Goal: Transaction & Acquisition: Book appointment/travel/reservation

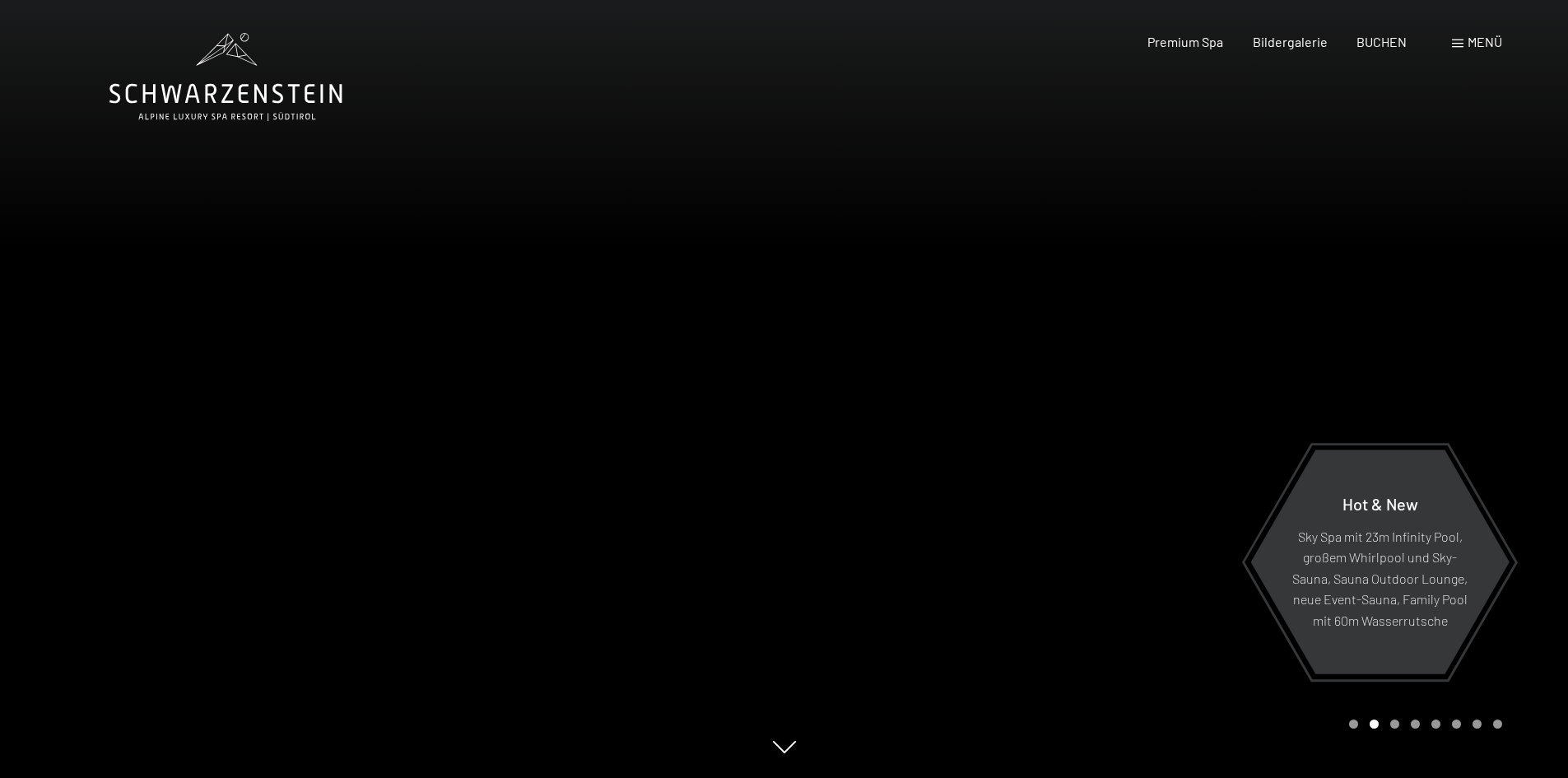
click at [1377, 51] on div "Buchen Anfragen Premium Spa Bildergalerie BUCHEN Menü DE IT EN Gutschein Bilder…" at bounding box center [1296, 42] width 413 height 18
click at [1368, 34] on span "BUCHEN" at bounding box center [1381, 38] width 50 height 16
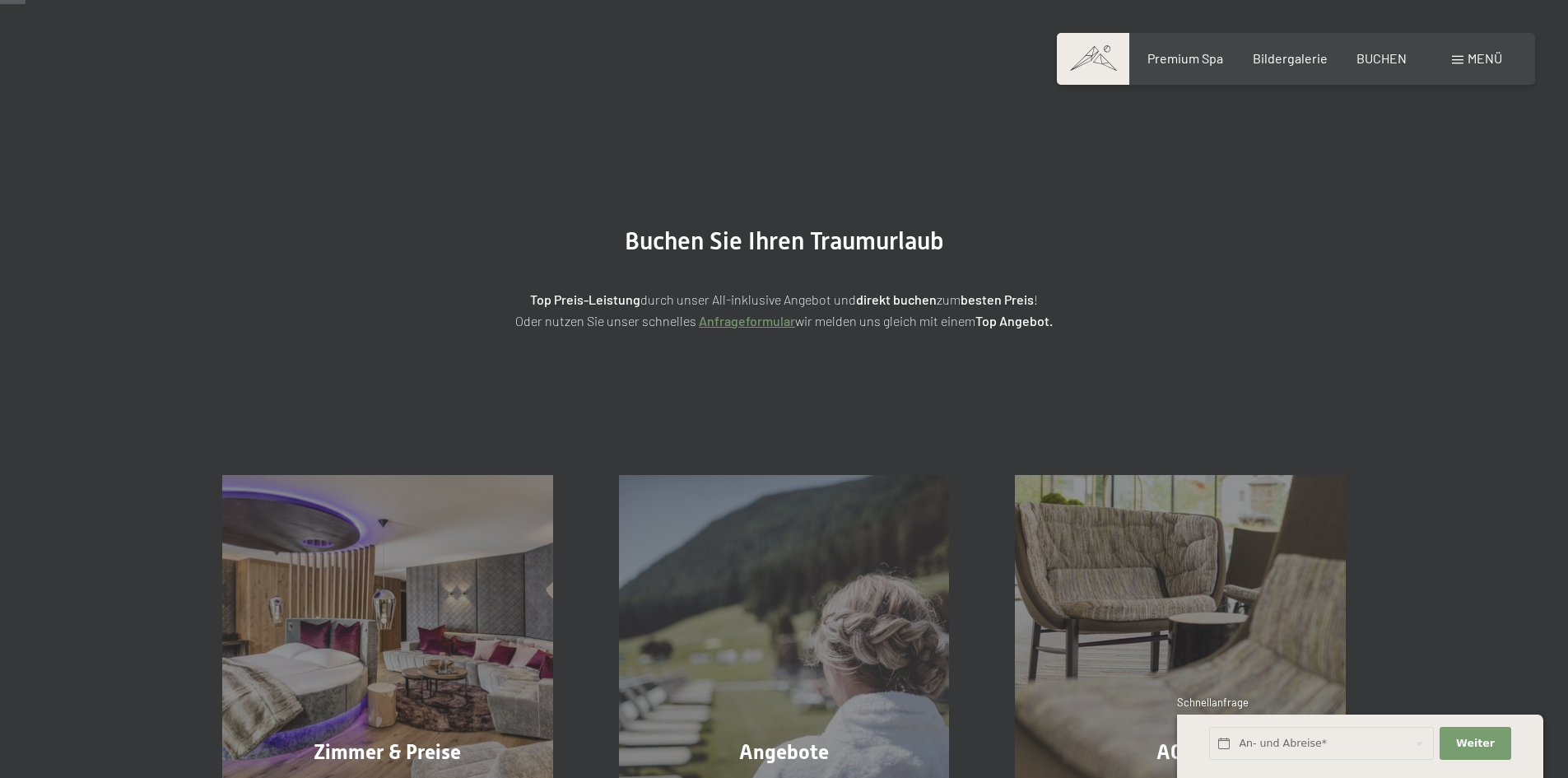
scroll to position [165, 0]
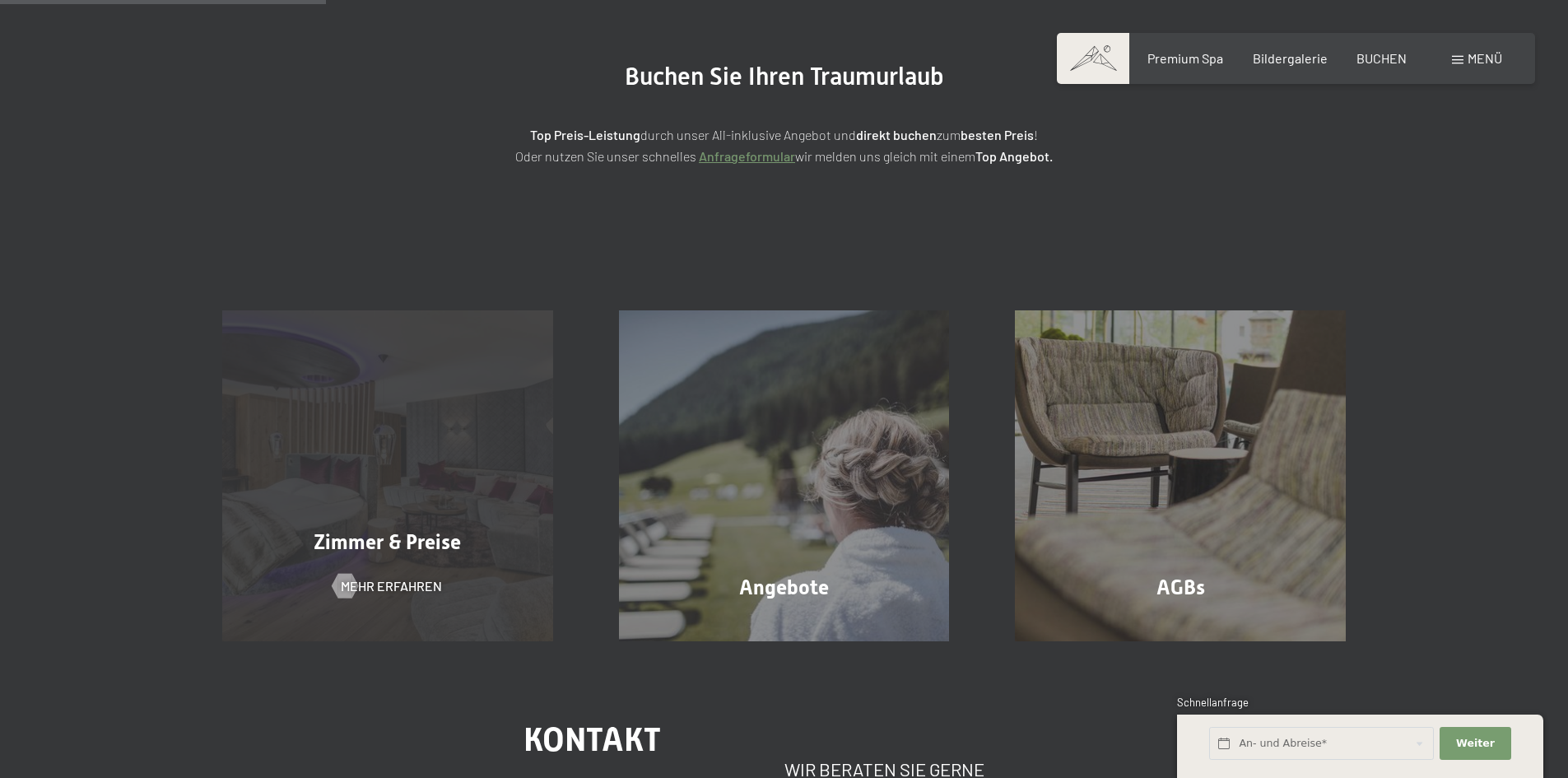
click at [444, 578] on div "Buchen Anfragen Premium Spa Bildergalerie BUCHEN Menü DE IT EN Gutschein Bilder…" at bounding box center [784, 628] width 1568 height 1586
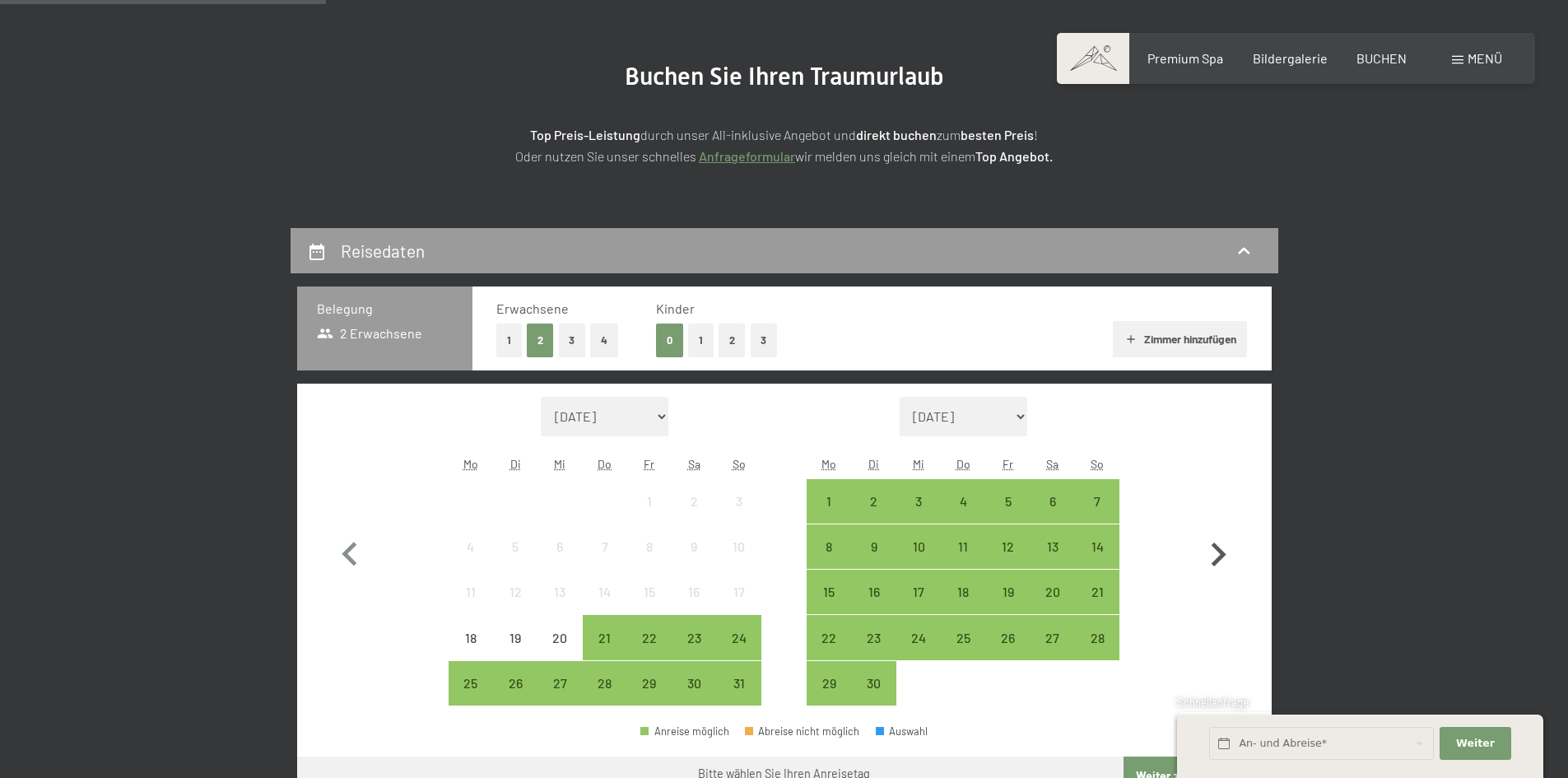
click at [1215, 553] on icon "button" at bounding box center [1218, 555] width 48 height 48
select select "2025-09-01"
select select "2025-10-01"
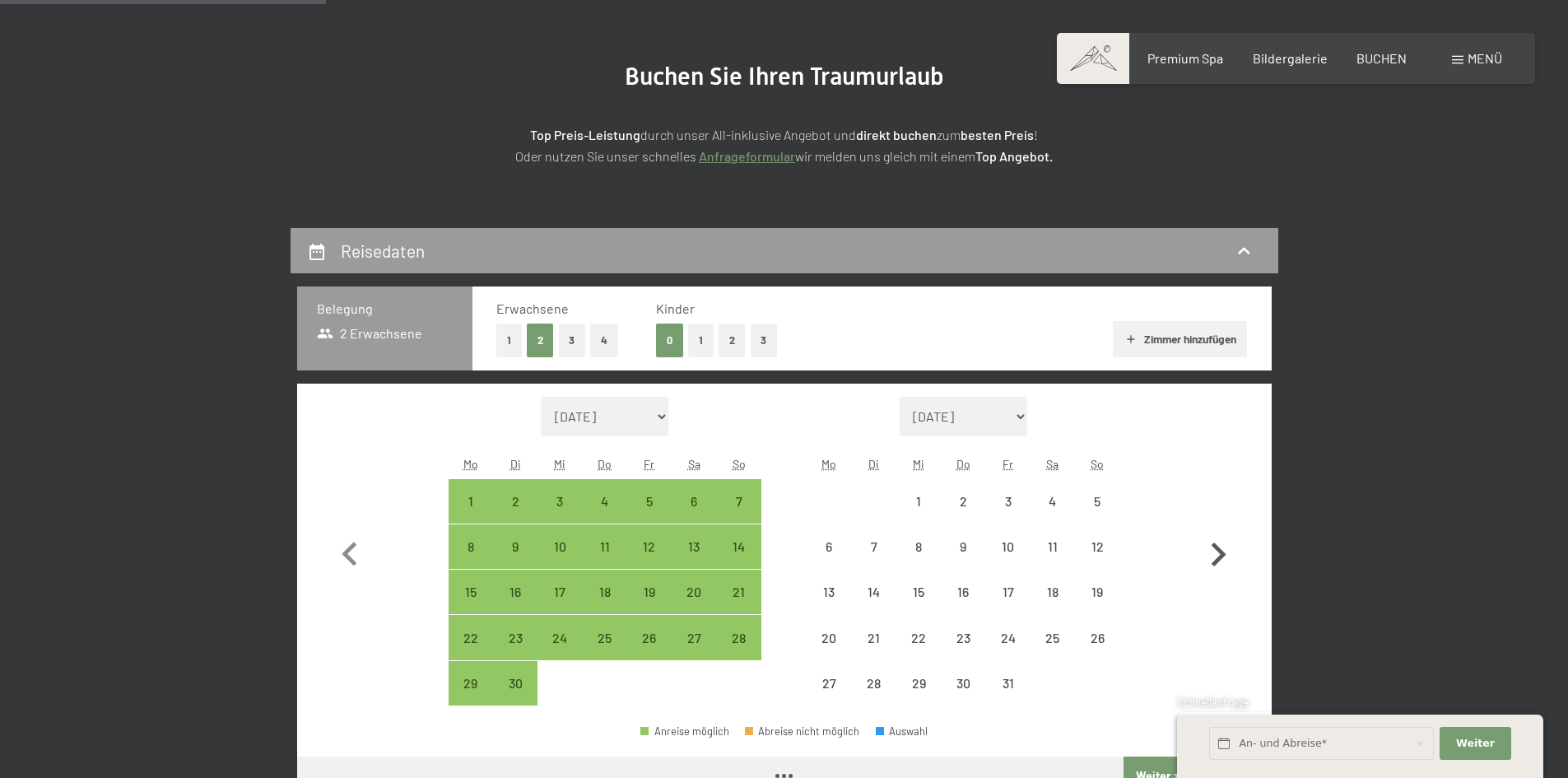
select select "2025-09-01"
select select "2025-10-01"
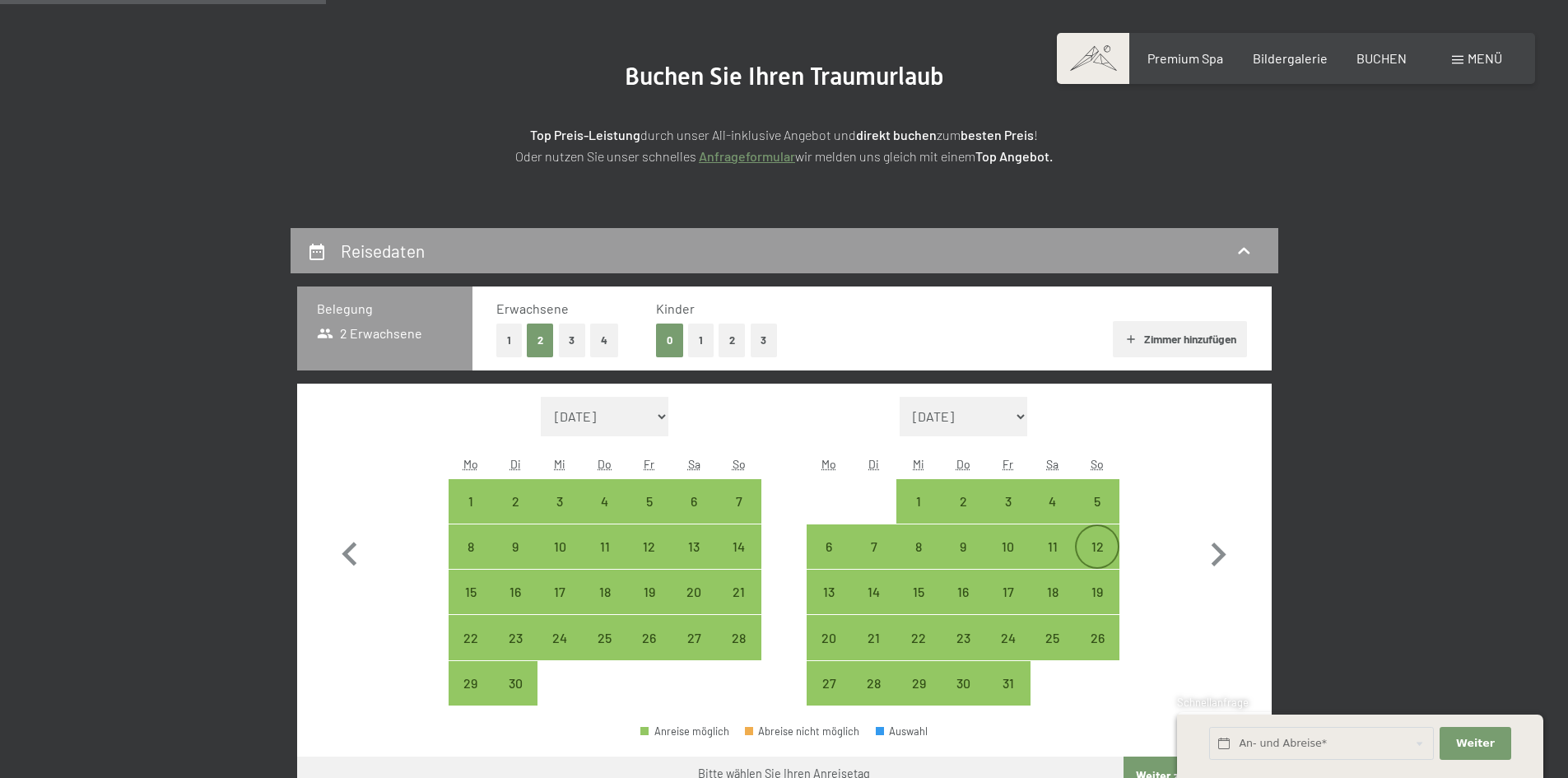
click at [1093, 544] on div "12" at bounding box center [1097, 560] width 41 height 41
select select "2025-09-01"
select select "2025-10-01"
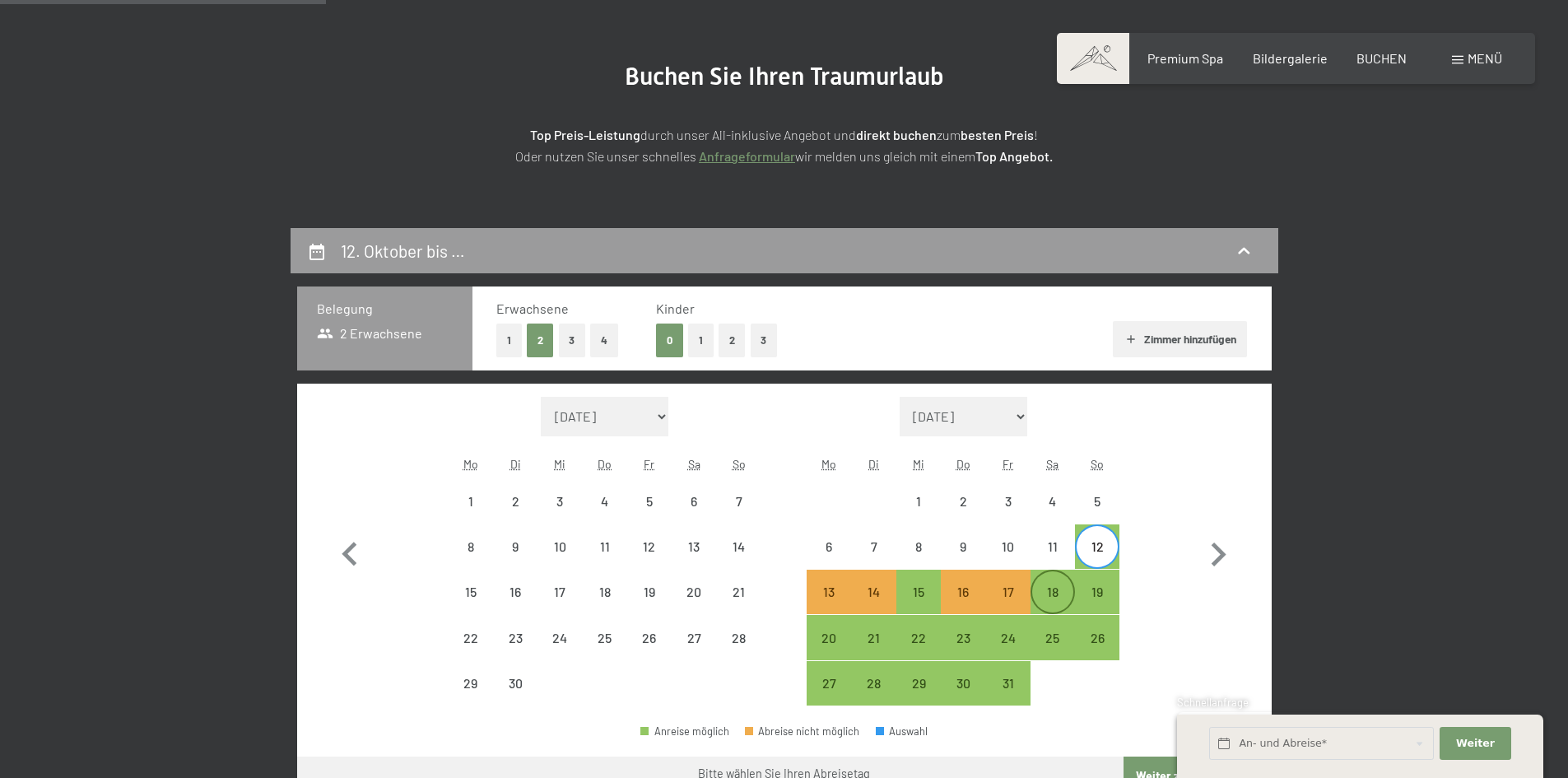
click at [1059, 591] on div "18" at bounding box center [1053, 605] width 41 height 41
select select "2025-09-01"
select select "2025-10-01"
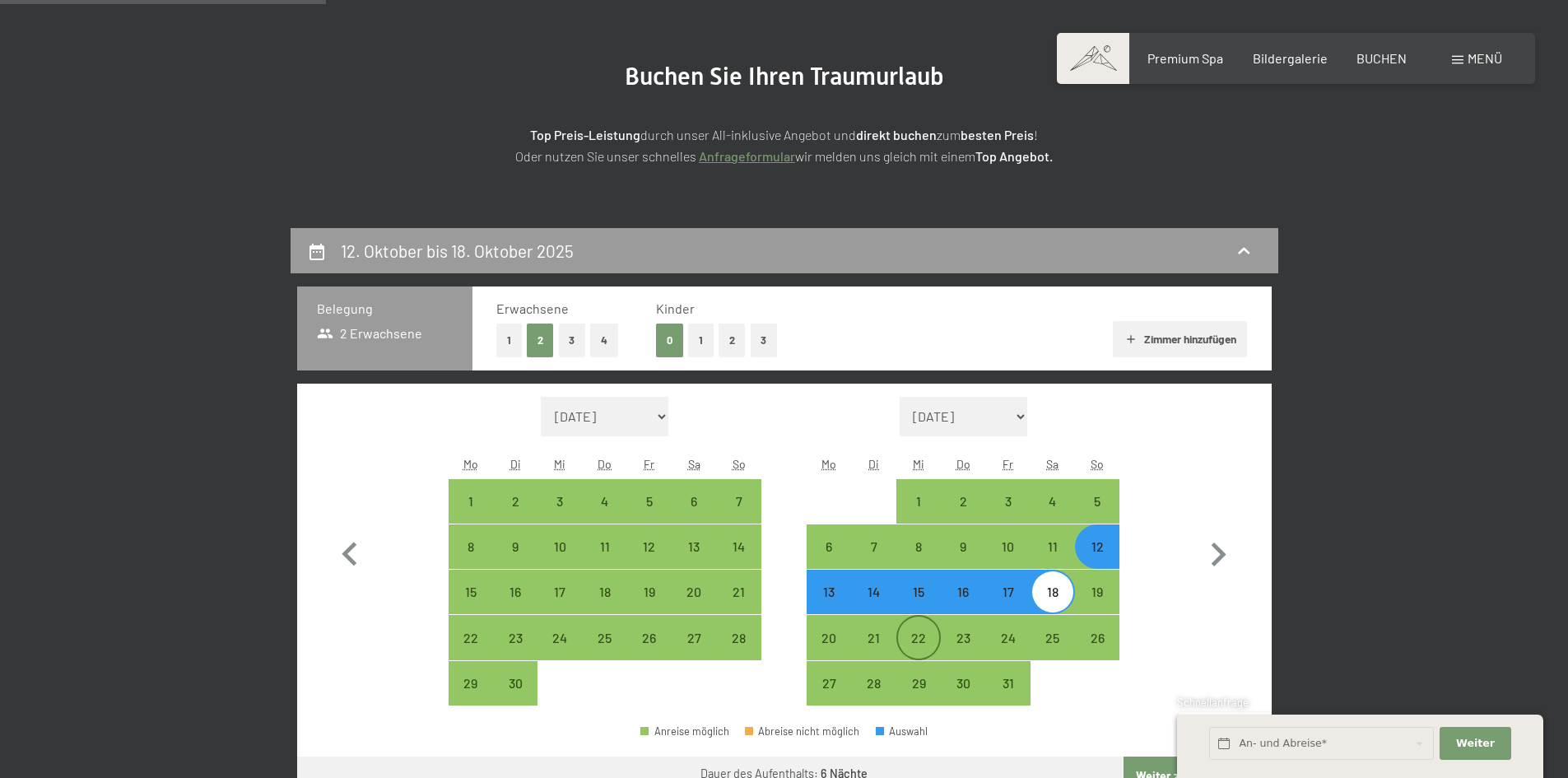
click at [912, 640] on div "22" at bounding box center [918, 652] width 41 height 41
select select "2025-09-01"
select select "2025-10-01"
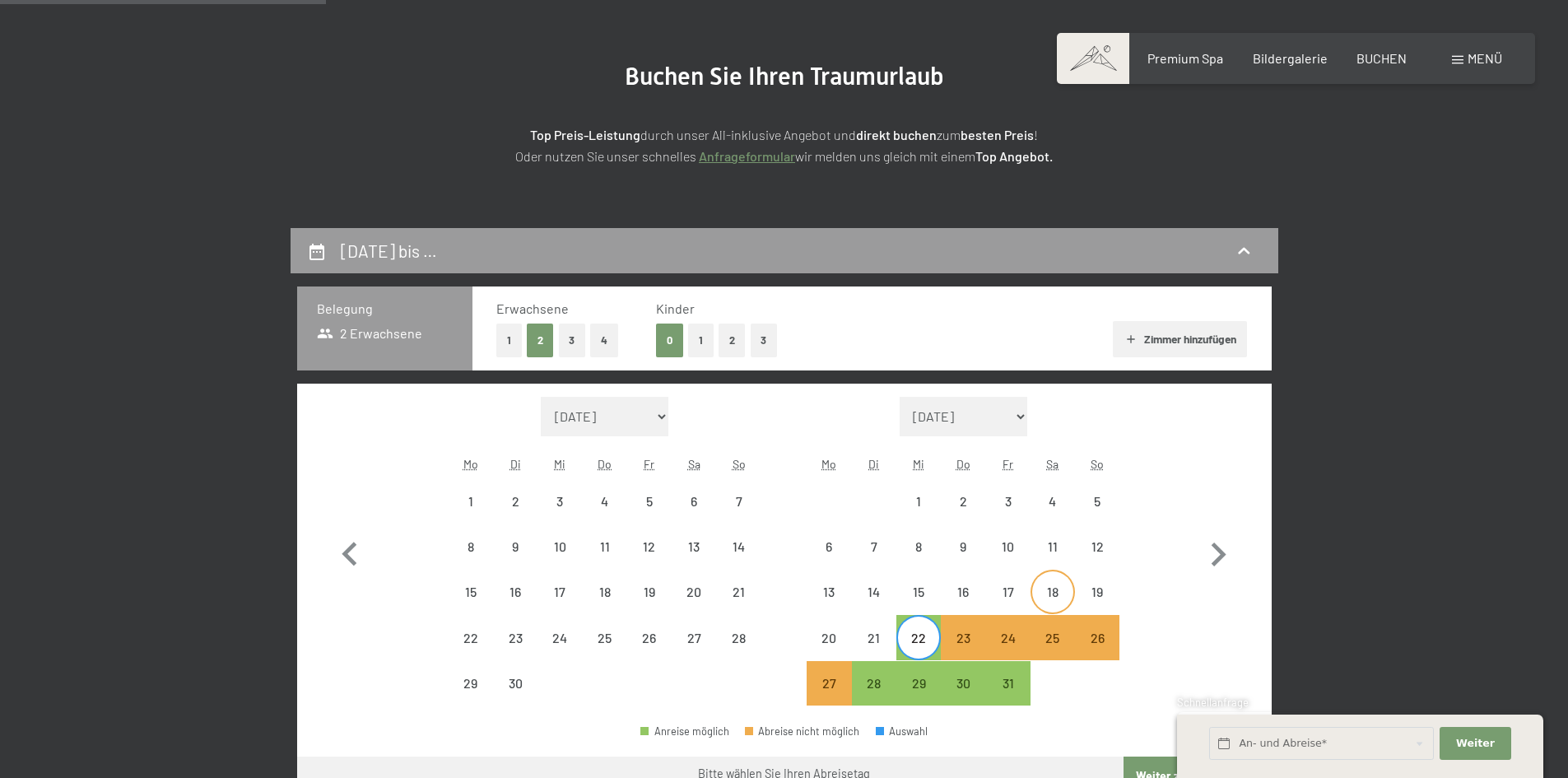
click at [1058, 588] on div "18" at bounding box center [1053, 605] width 41 height 41
select select "2025-09-01"
select select "2025-10-01"
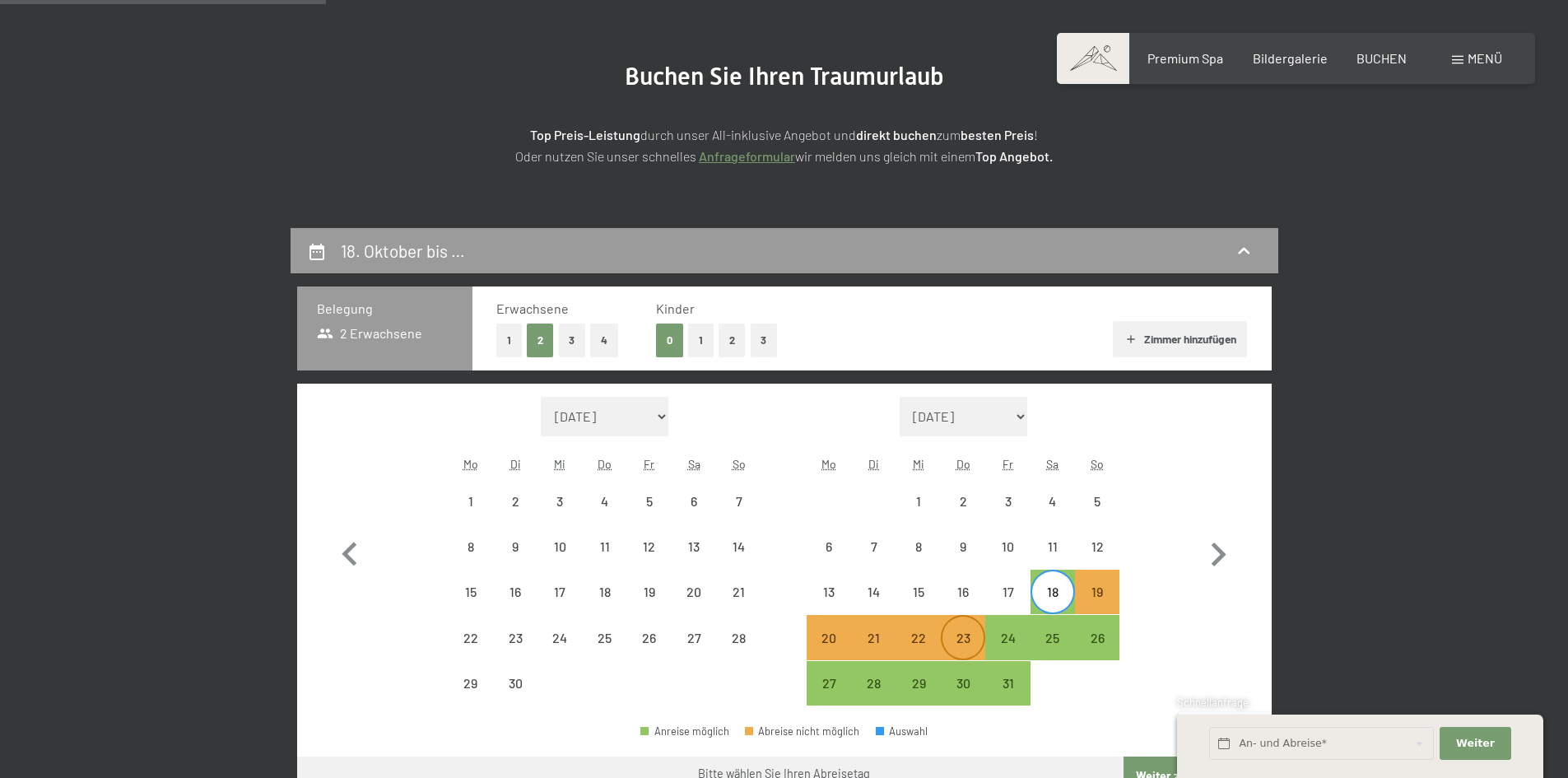
click at [967, 635] on div "23" at bounding box center [963, 652] width 41 height 41
select select "2025-09-01"
select select "2025-10-01"
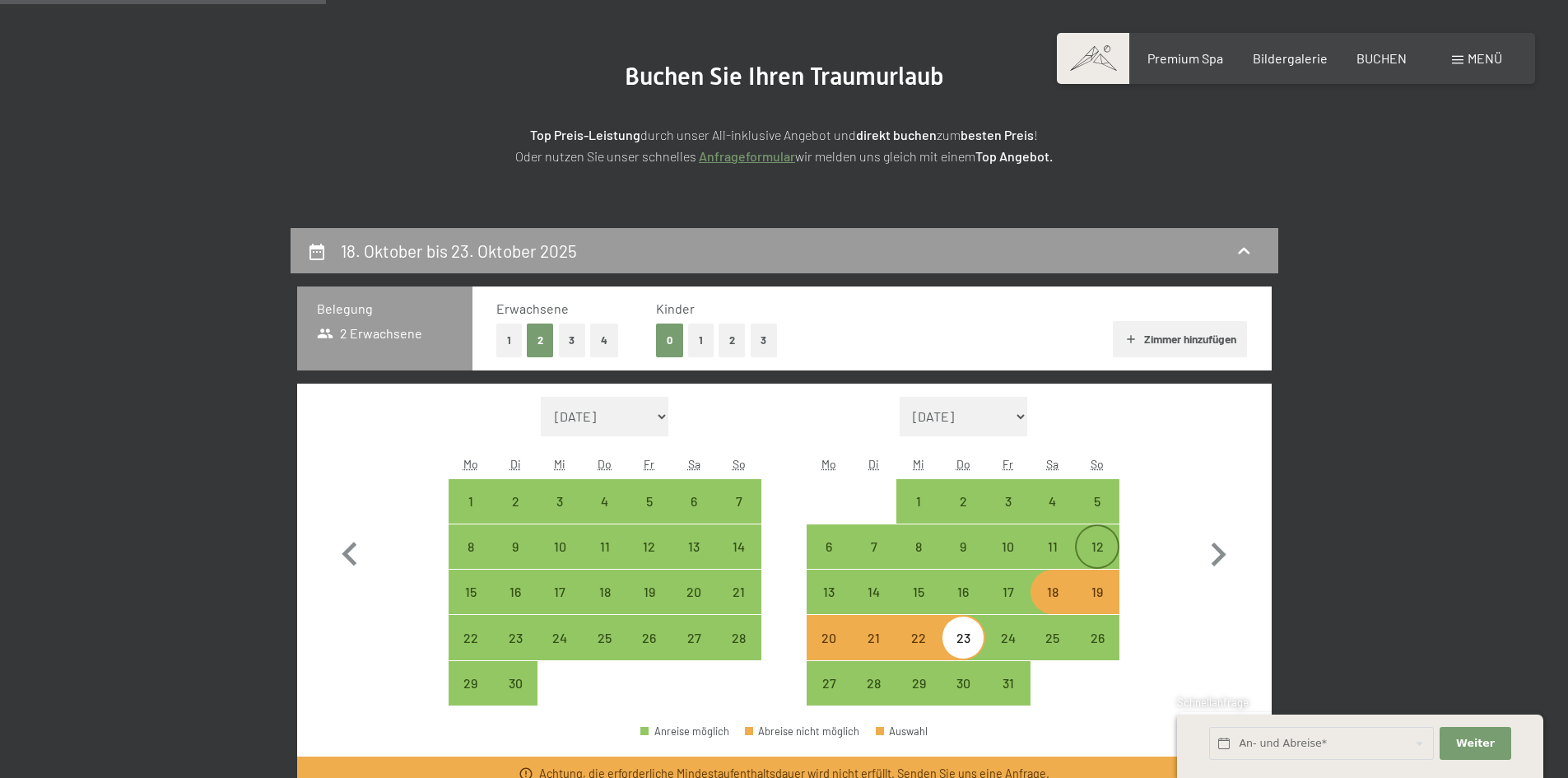
click at [1104, 544] on div "12" at bounding box center [1097, 560] width 41 height 41
select select "2025-09-01"
select select "2025-10-01"
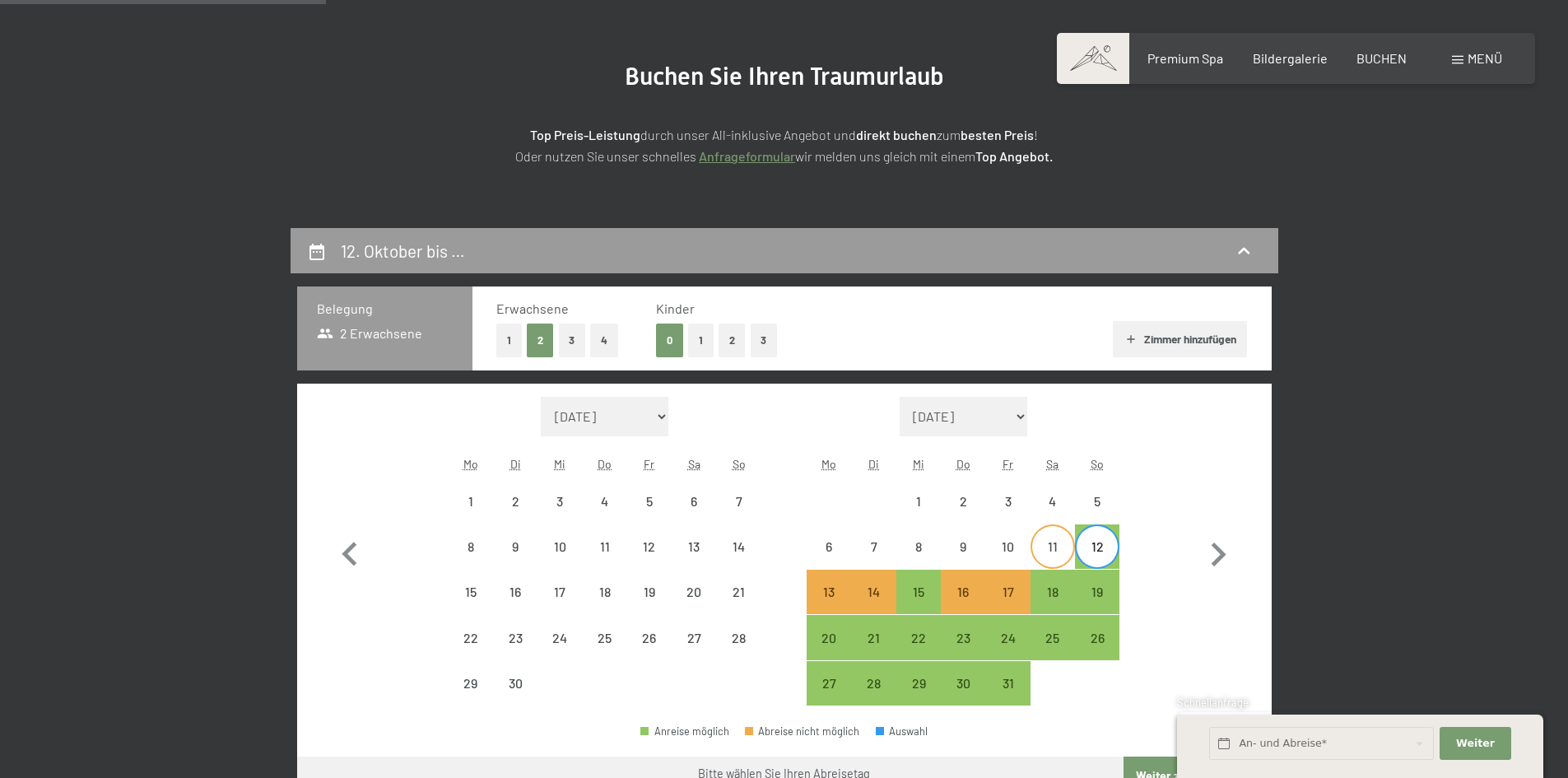
click at [1047, 539] on div "11" at bounding box center [1053, 546] width 41 height 41
select select "2025-09-01"
select select "2025-10-01"
click at [959, 596] on div "16" at bounding box center [963, 605] width 41 height 41
select select "2025-09-01"
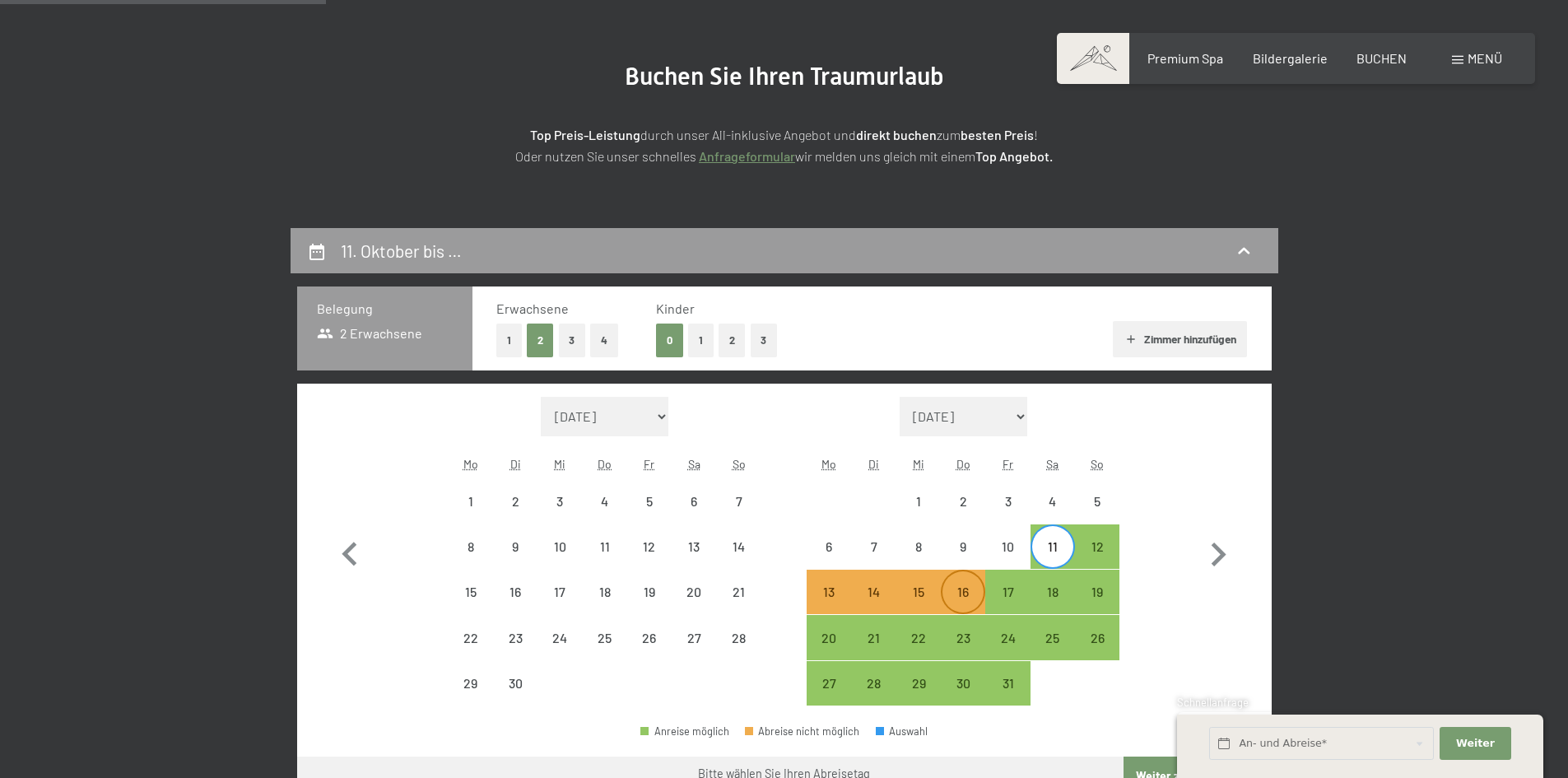
select select "2025-10-01"
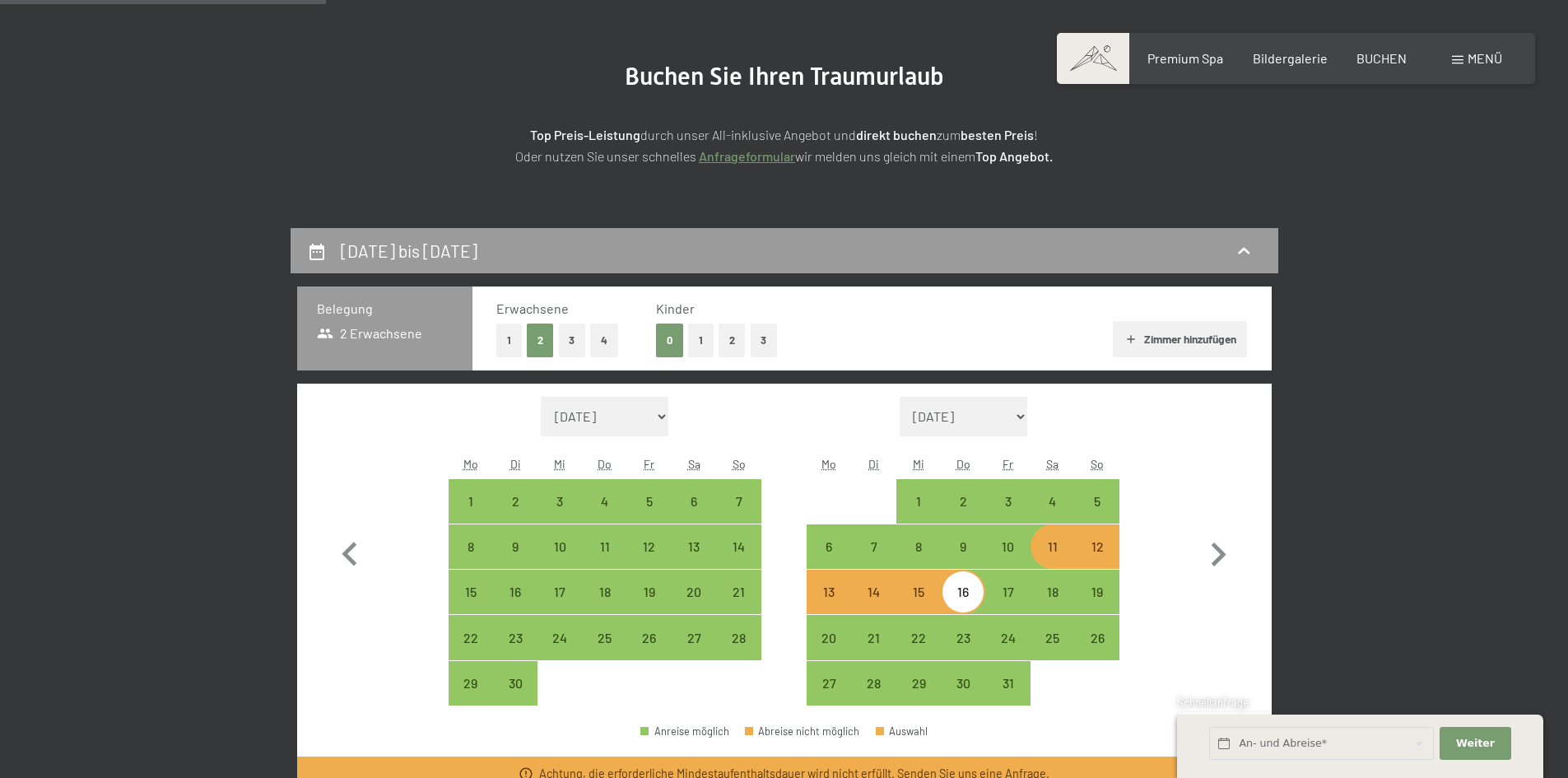
click at [1049, 552] on div "11" at bounding box center [1053, 560] width 41 height 41
select select "2025-09-01"
select select "2025-10-01"
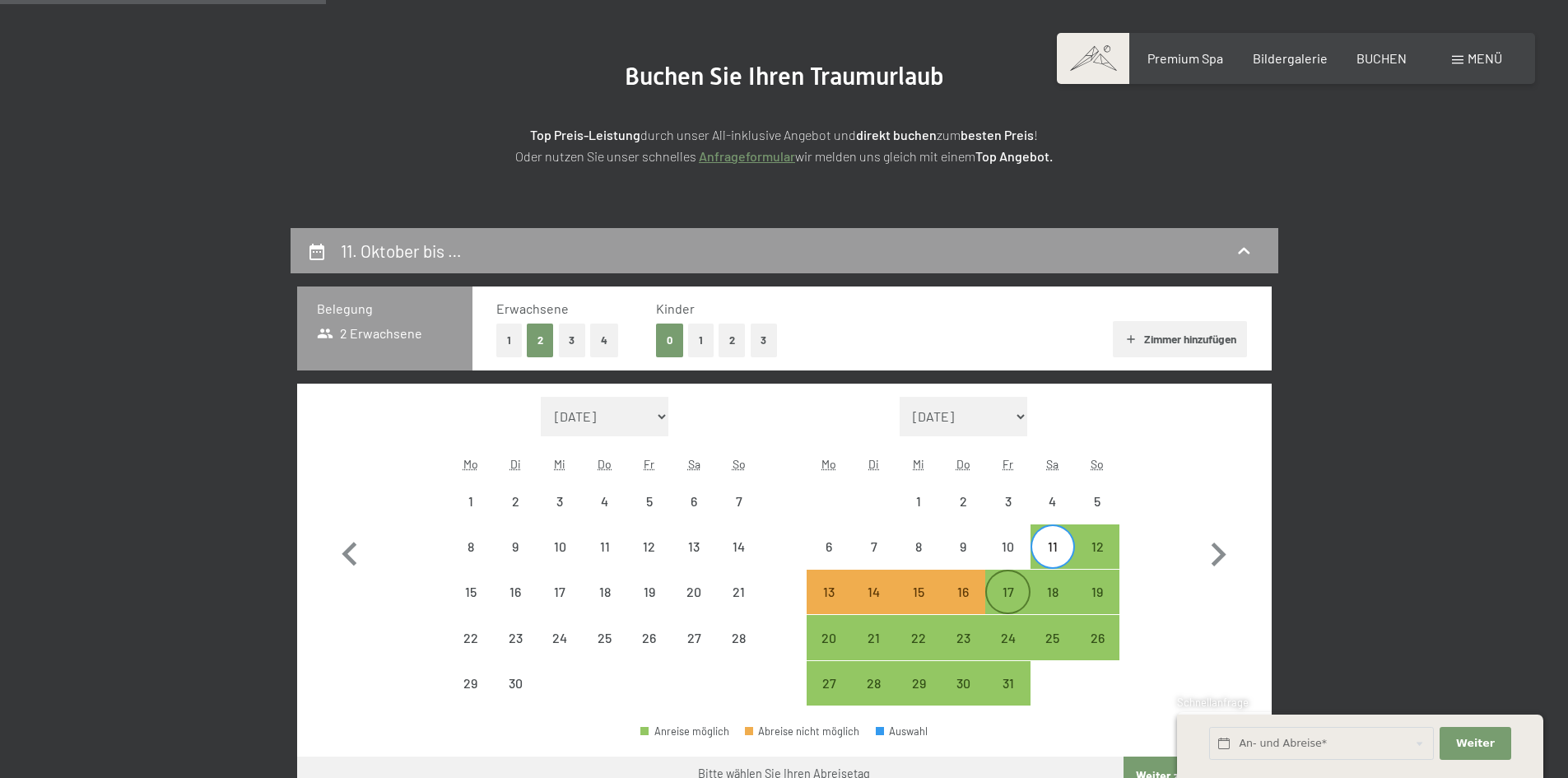
click at [1010, 593] on div "17" at bounding box center [1007, 605] width 41 height 41
select select "2025-09-01"
select select "2025-10-01"
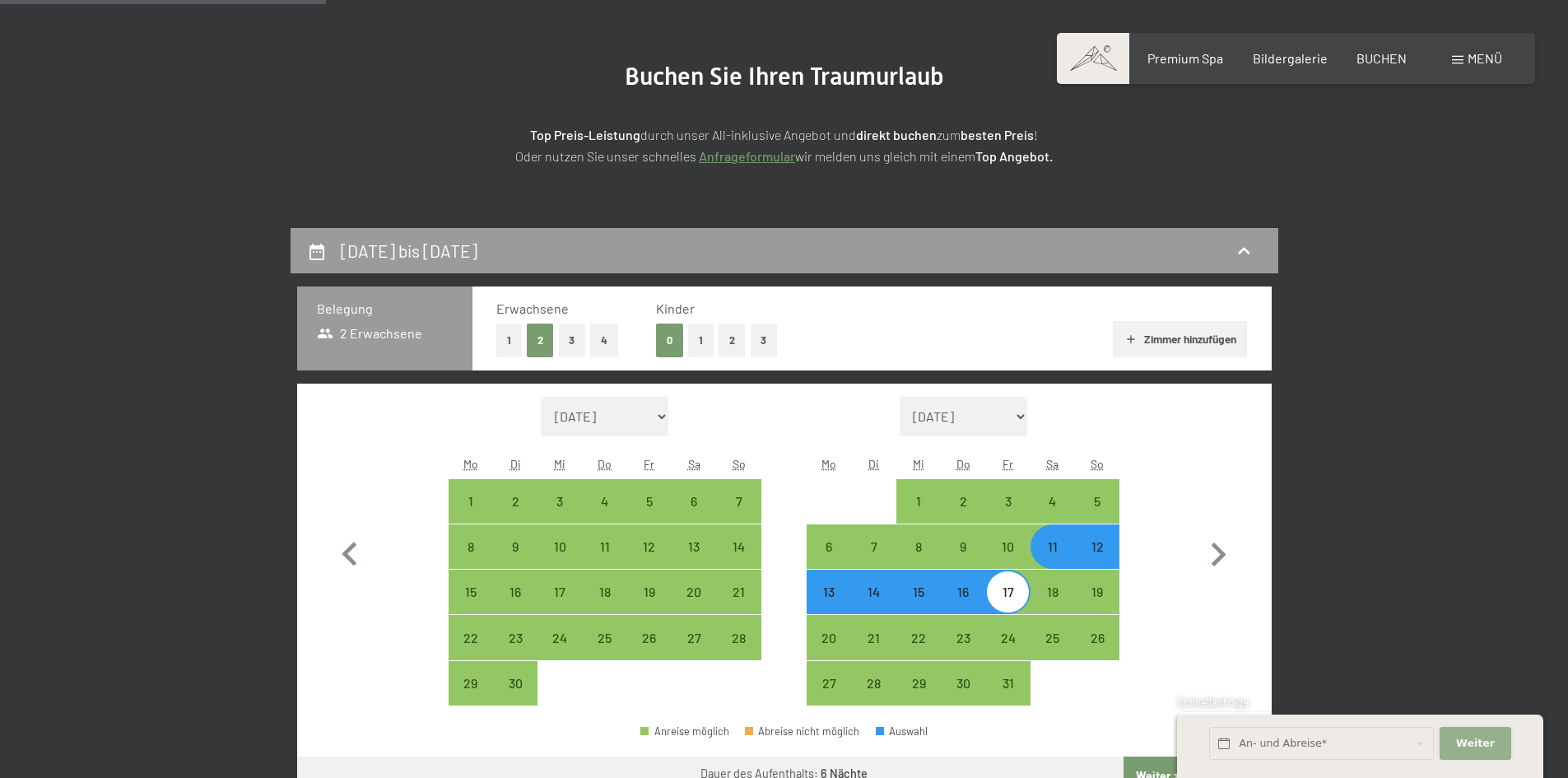
click at [1444, 747] on button "Weiter Adressfelder ausblenden" at bounding box center [1475, 743] width 70 height 34
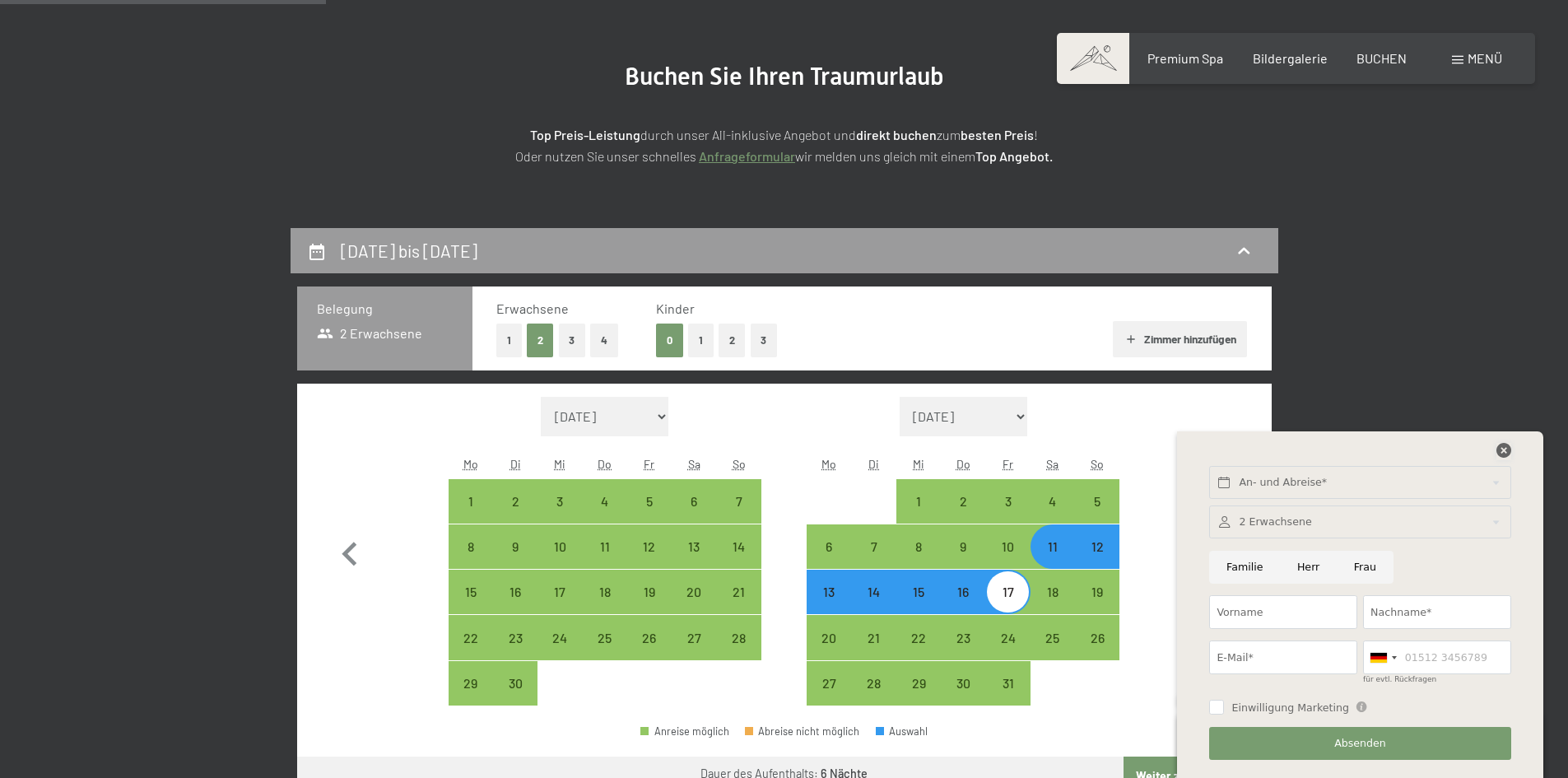
click at [1501, 448] on icon at bounding box center [1504, 450] width 15 height 15
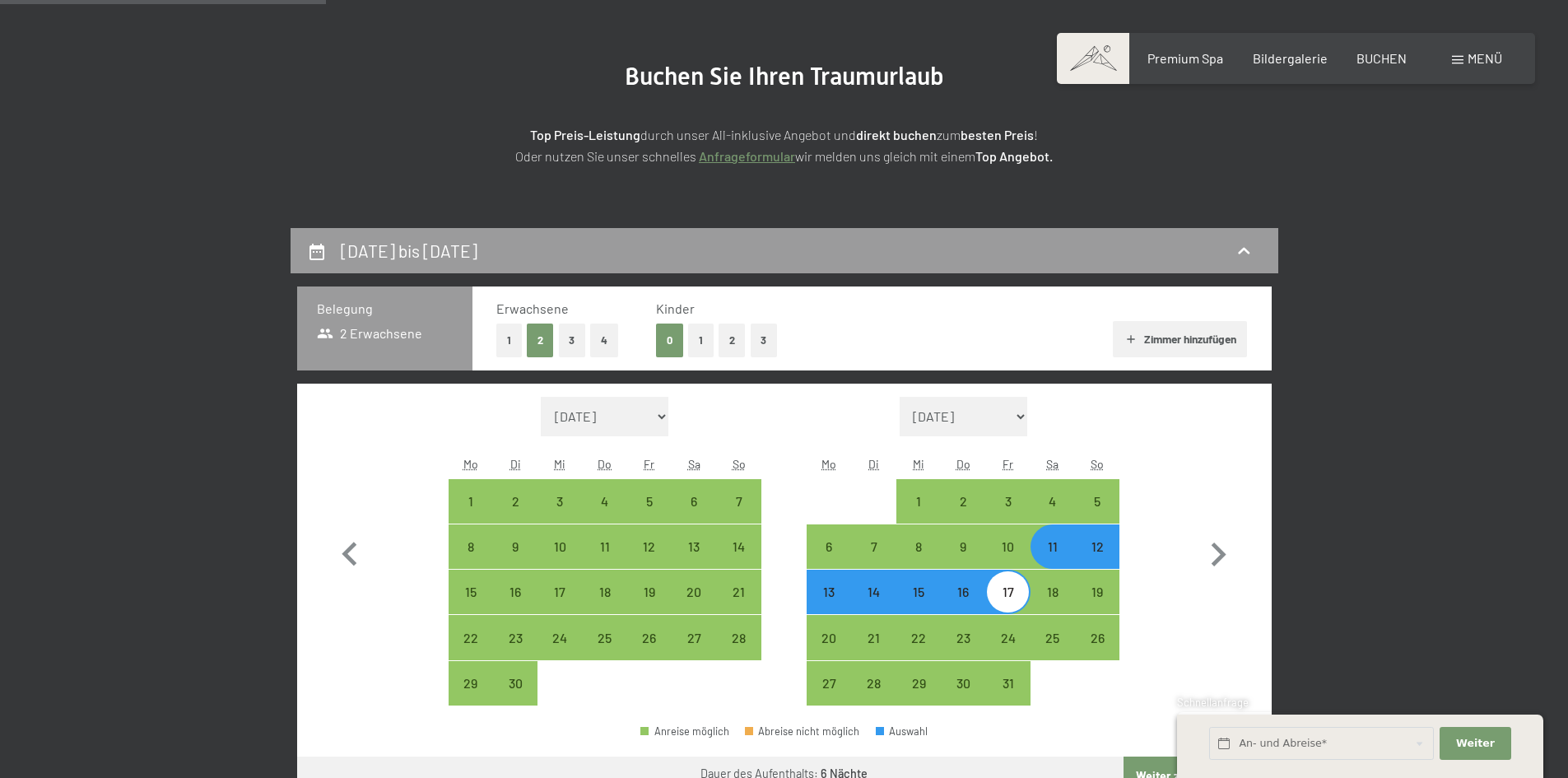
click at [1187, 335] on button "Zimmer hinzufügen" at bounding box center [1180, 340] width 135 height 37
select select "2025-09-01"
select select "2025-10-01"
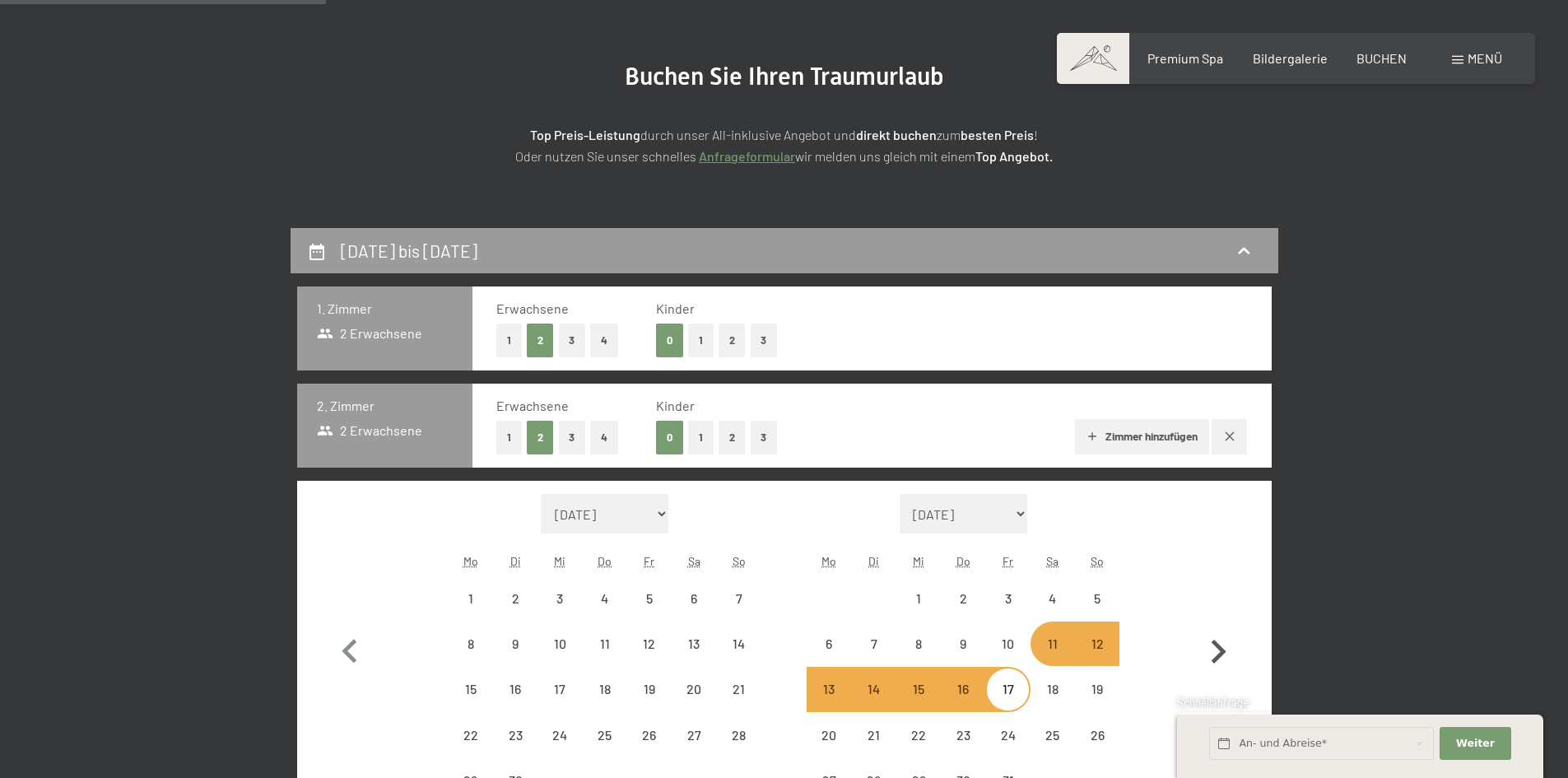
select select "2025-09-01"
select select "2025-10-01"
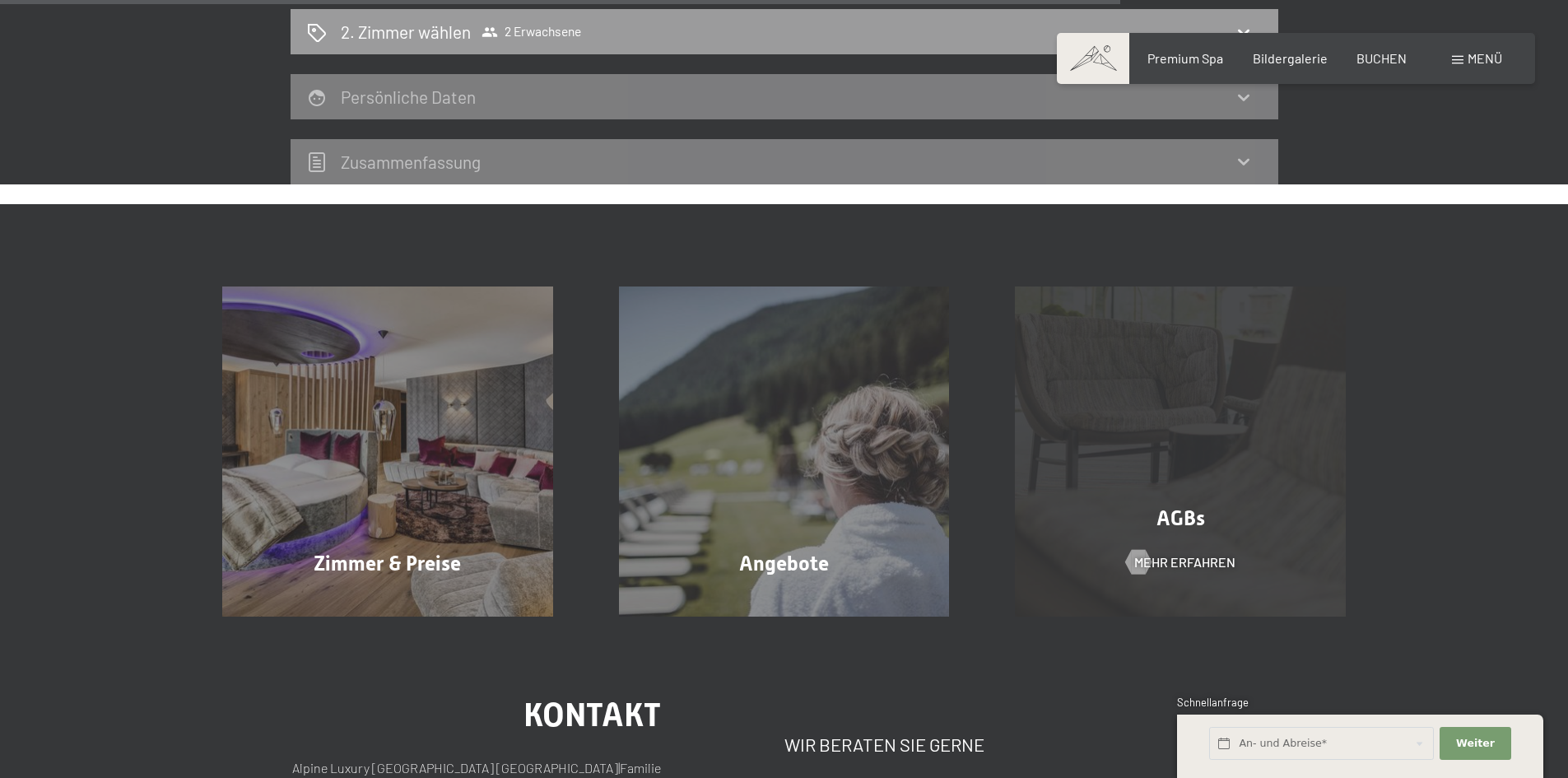
scroll to position [1729, 0]
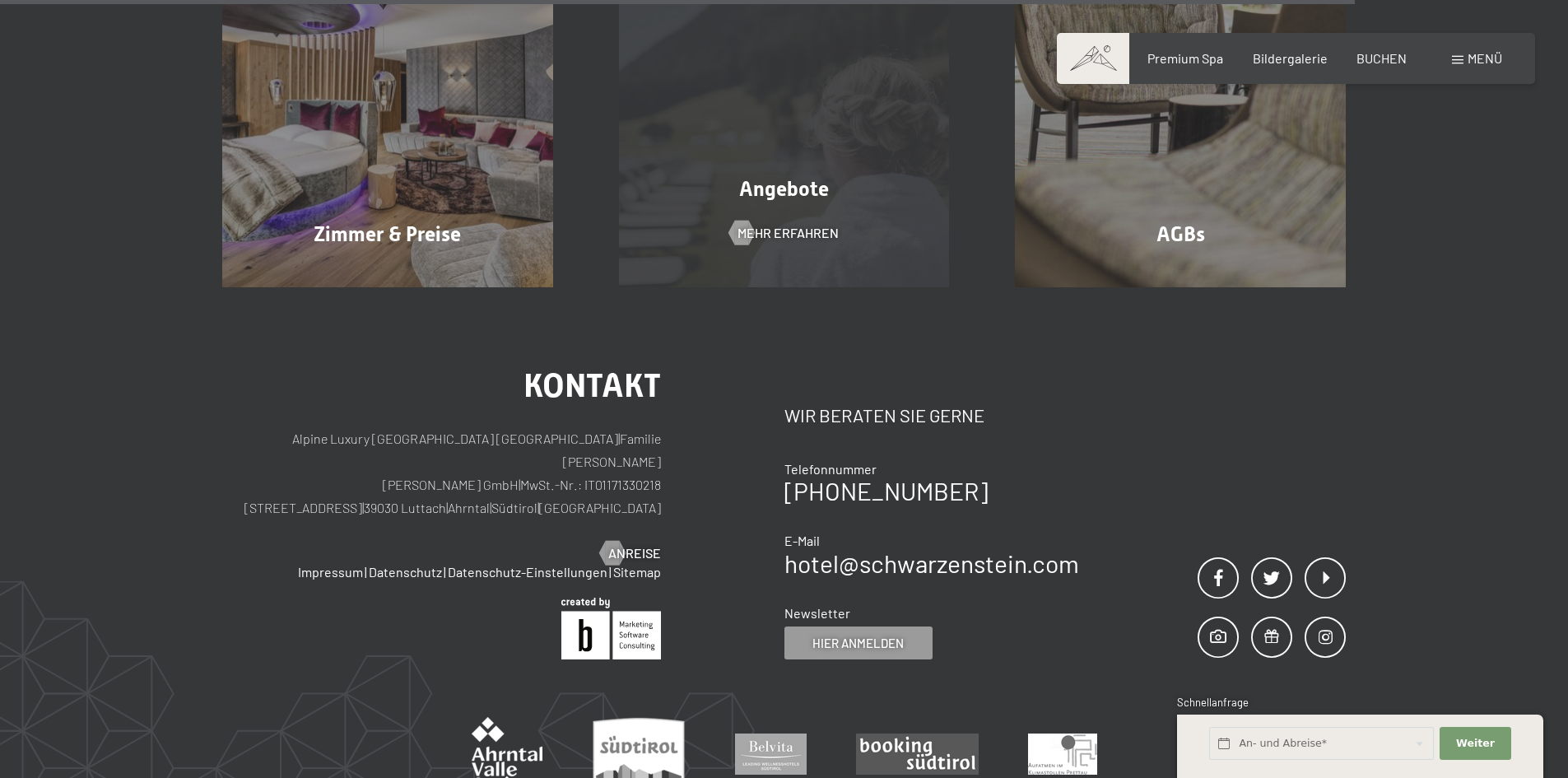
click at [768, 201] on div "Angebote" at bounding box center [784, 189] width 396 height 28
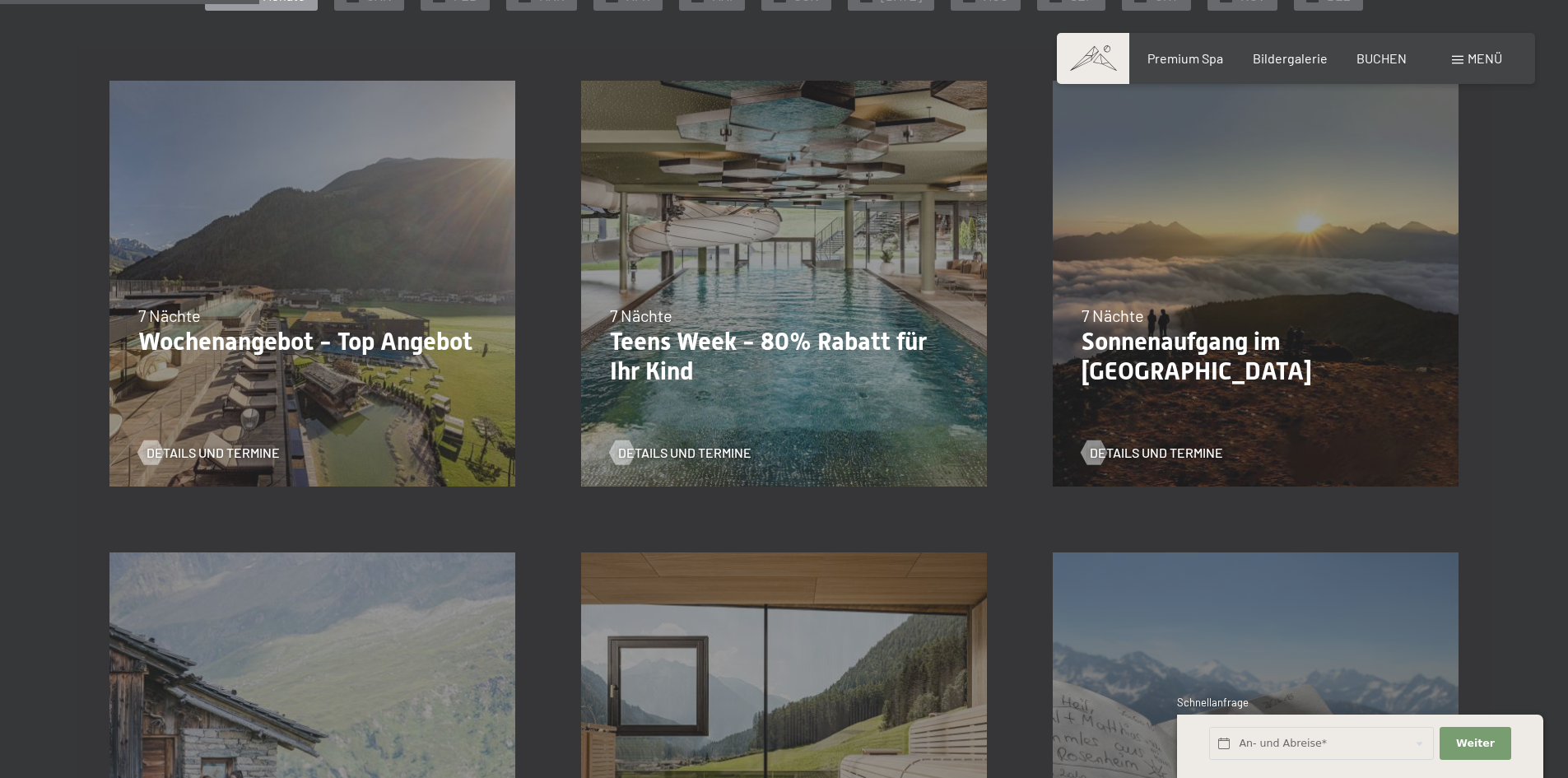
scroll to position [658, 0]
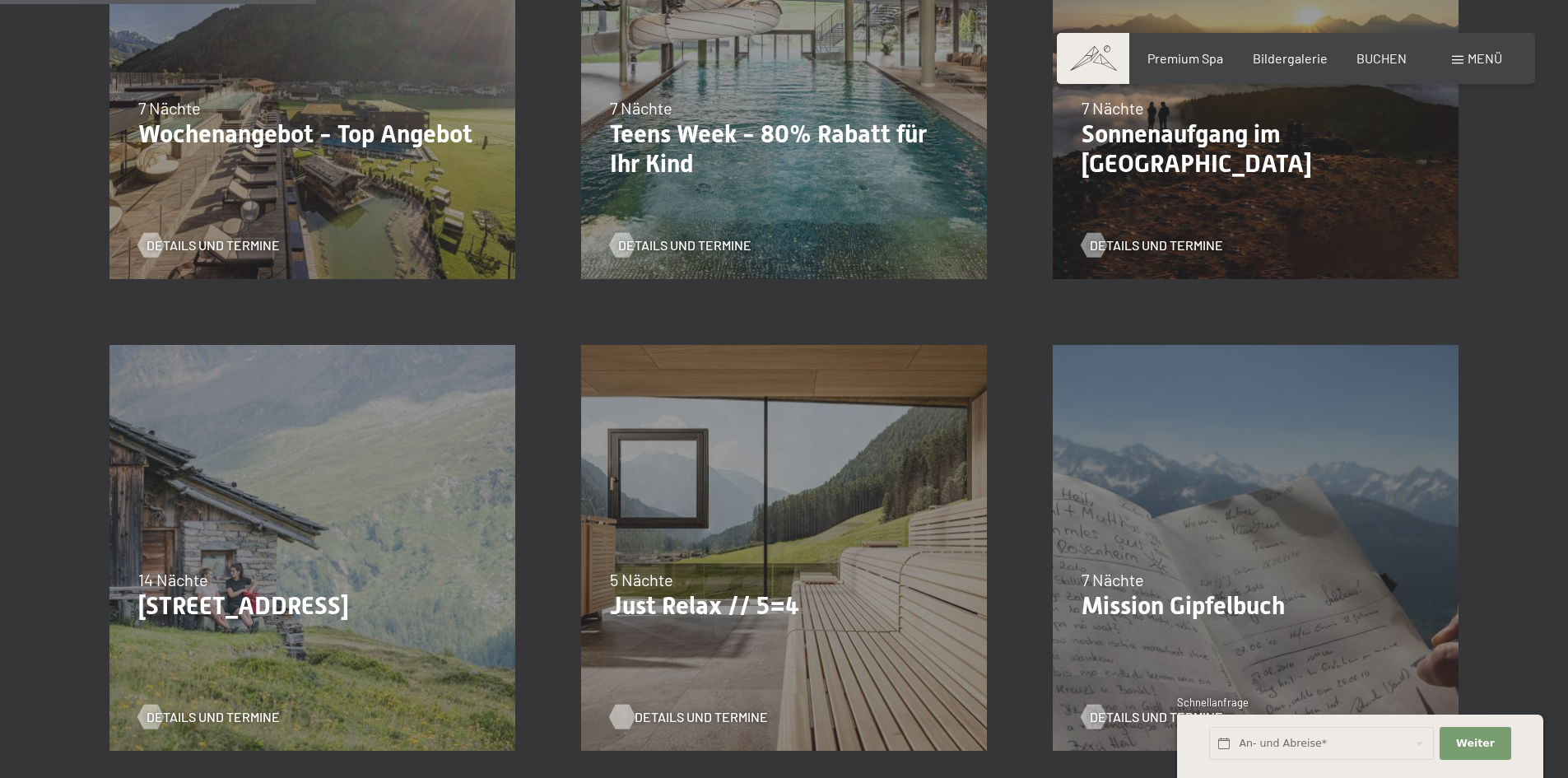
click at [669, 719] on span "Details und Termine" at bounding box center [701, 717] width 134 height 18
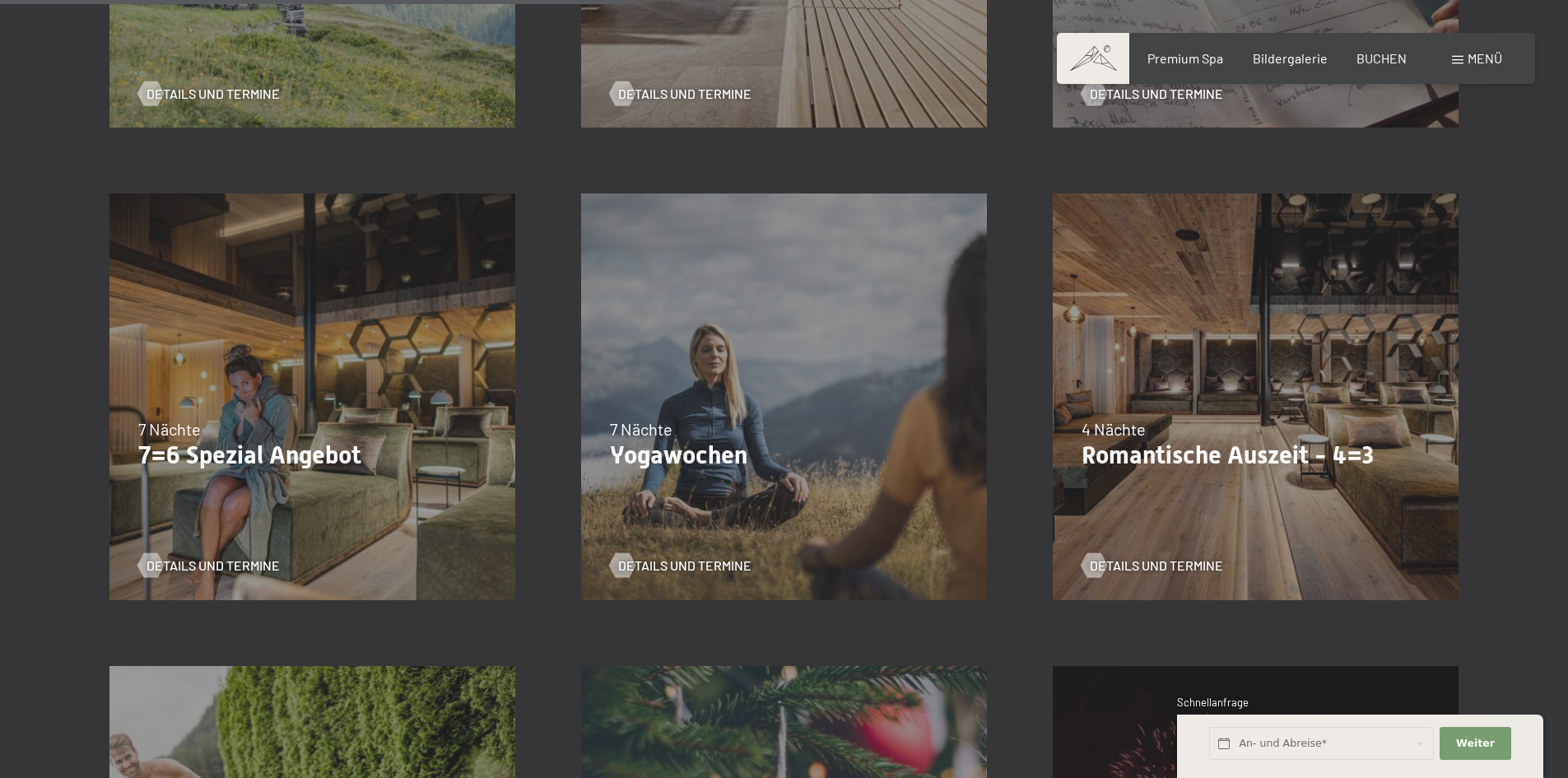
scroll to position [1317, 0]
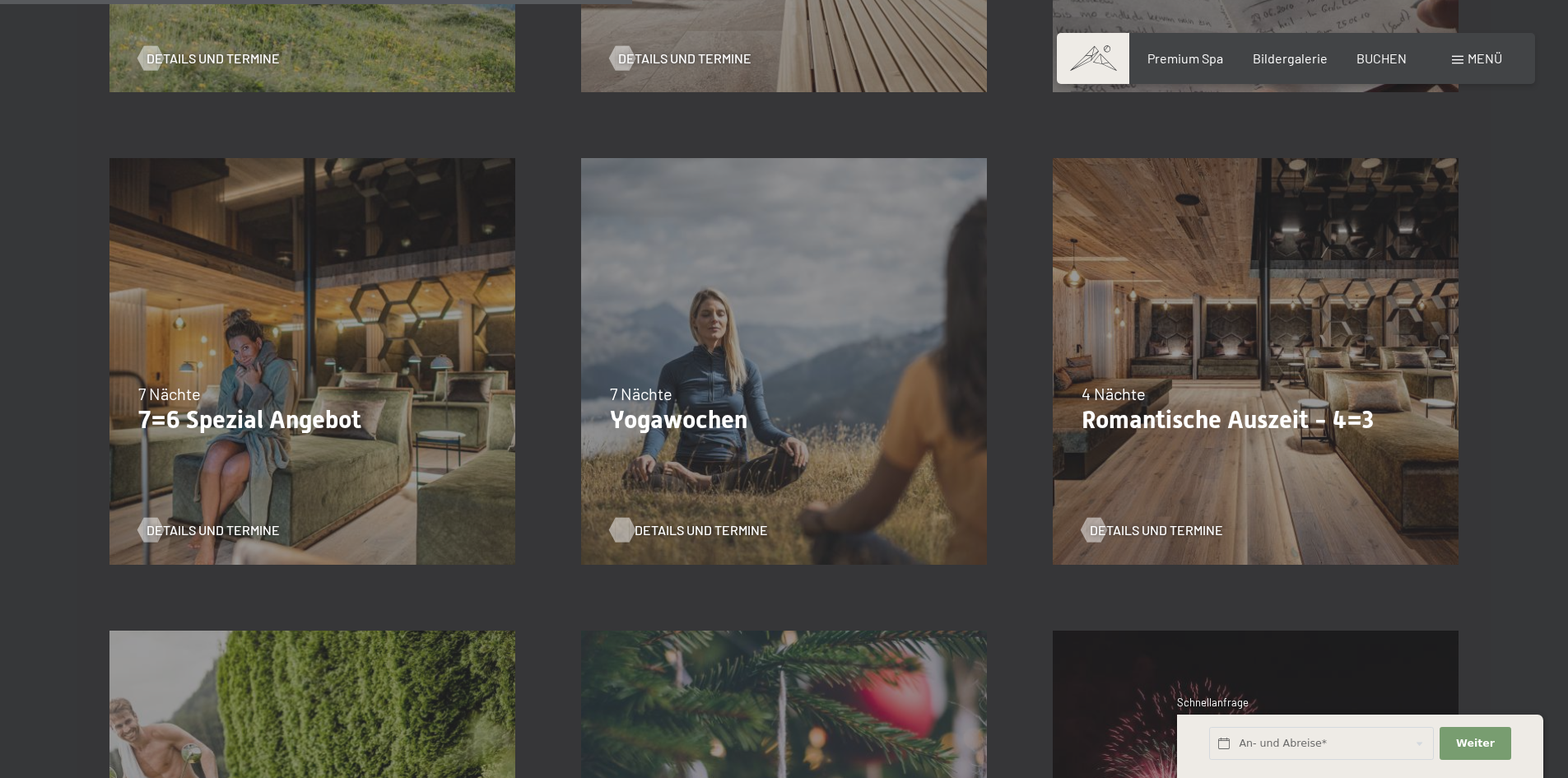
click at [683, 533] on span "Details und Termine" at bounding box center [701, 530] width 134 height 18
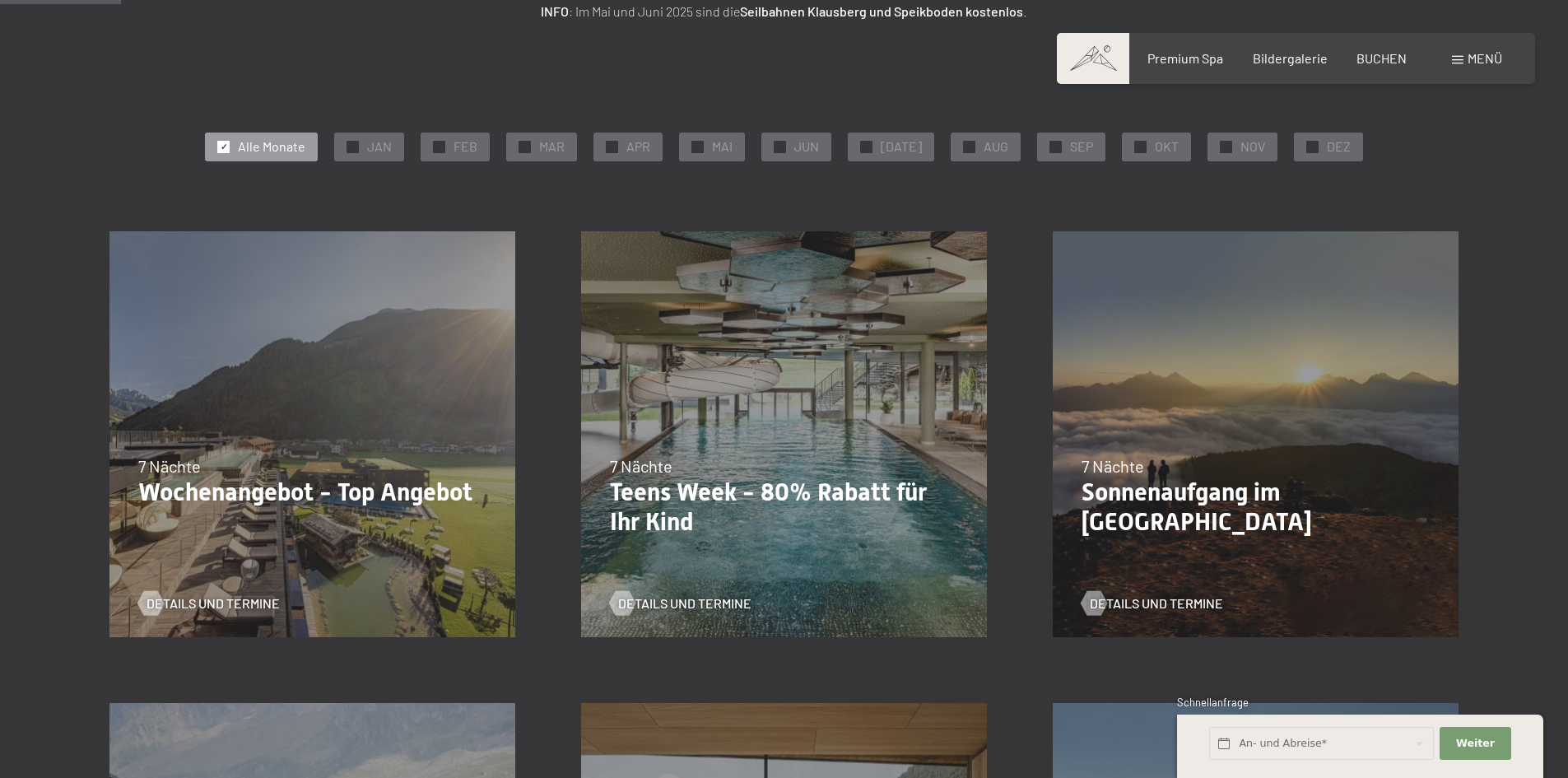
scroll to position [247, 0]
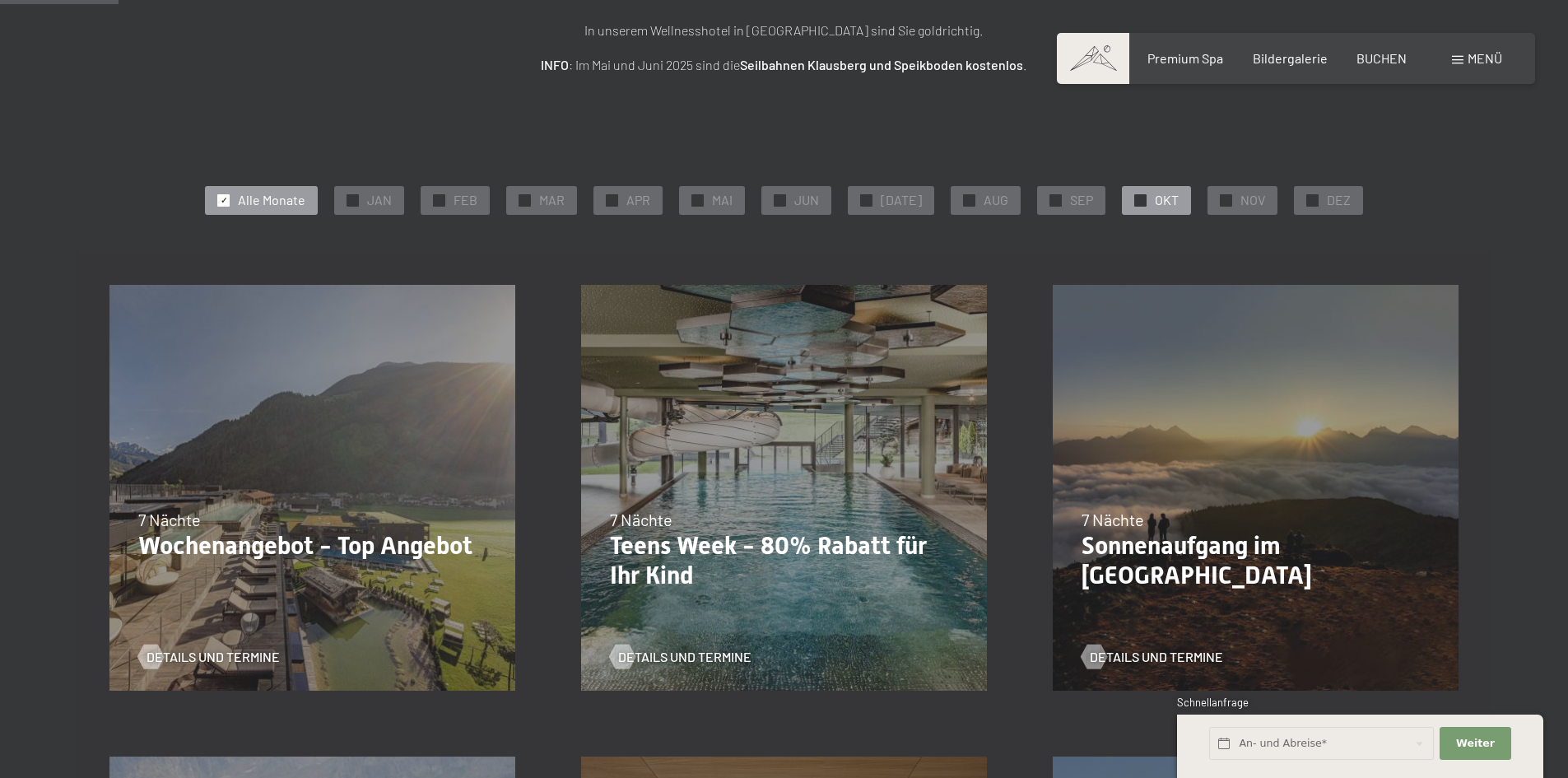
click at [1139, 193] on div "✓ OKT" at bounding box center [1157, 200] width 70 height 28
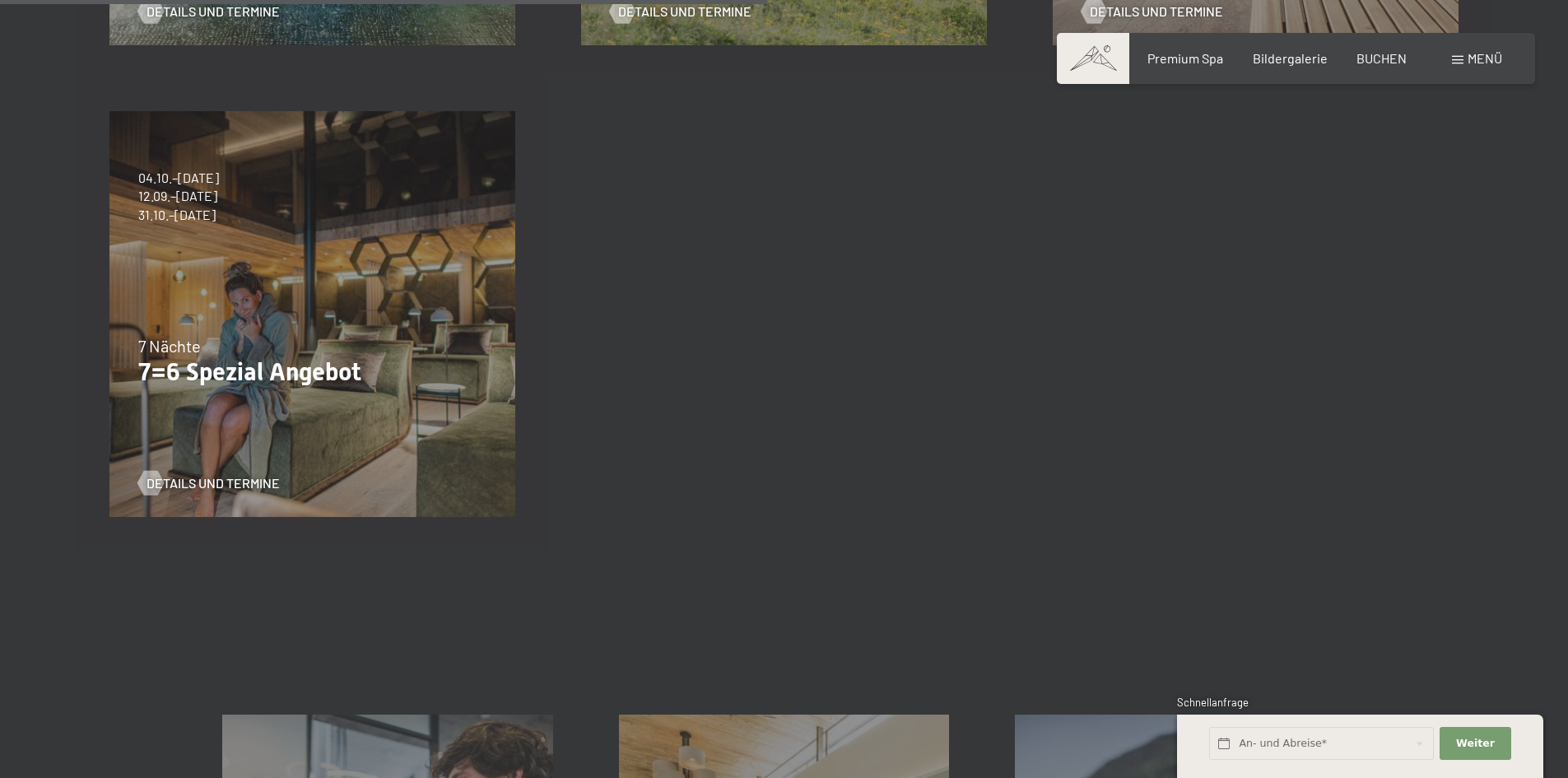
scroll to position [905, 0]
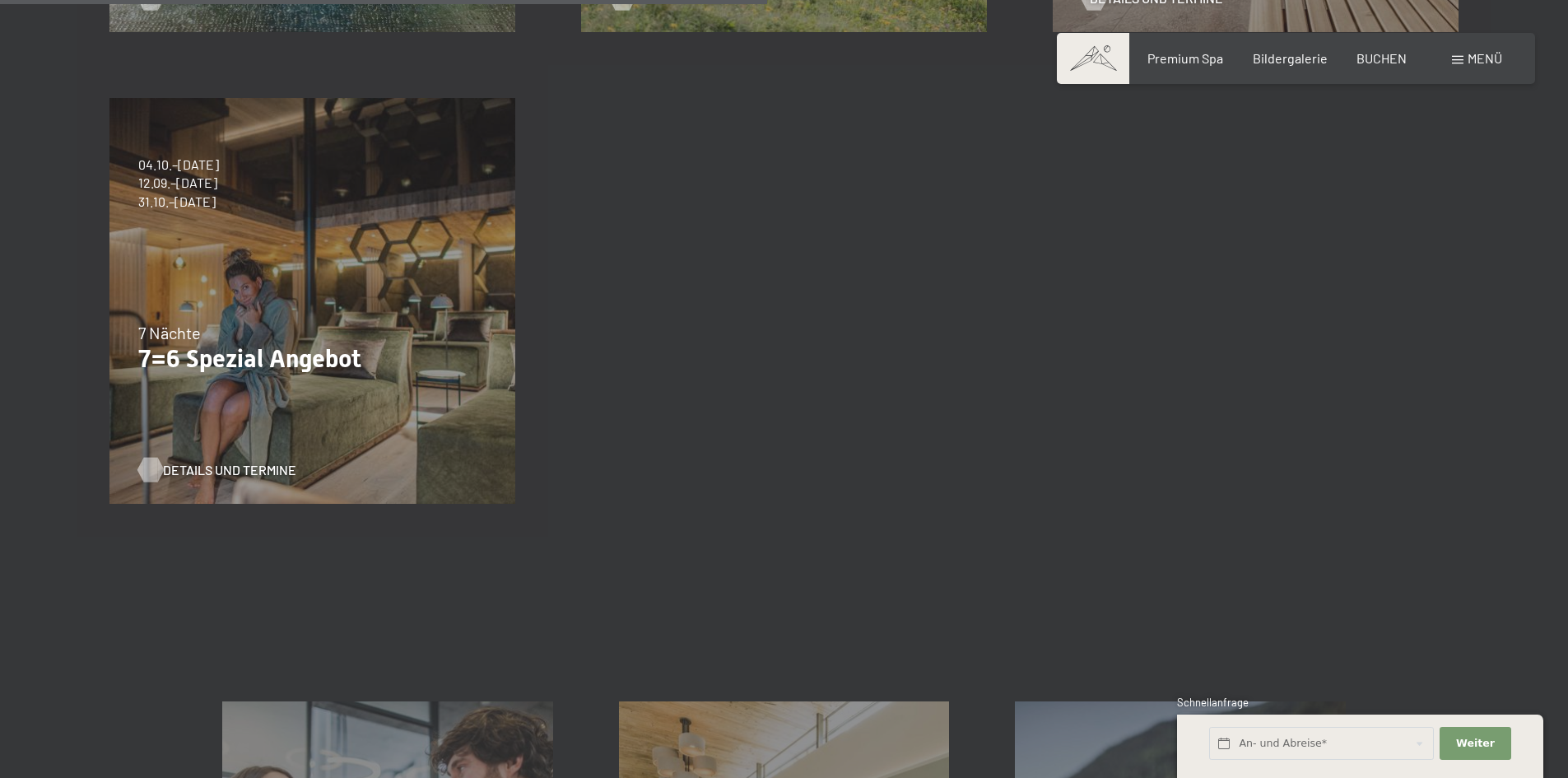
click at [226, 470] on span "Details und Termine" at bounding box center [230, 470] width 134 height 18
